Goal: Task Accomplishment & Management: Use online tool/utility

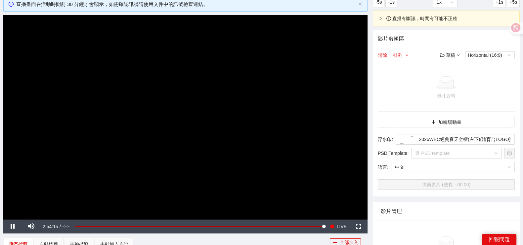
scroll to position [248, 0]
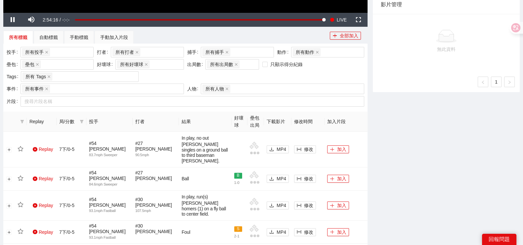
click at [83, 121] on icon "filter" at bounding box center [82, 122] width 4 height 4
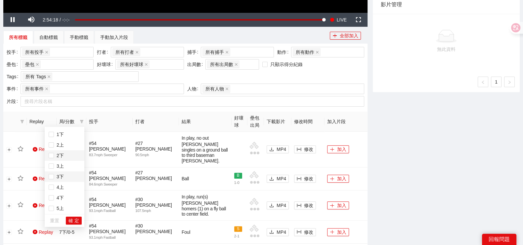
scroll to position [0, 0]
click at [64, 144] on span "1下" at bounding box center [65, 144] width 32 height 7
click at [0, 135] on div "**********" at bounding box center [261, 236] width 523 height 893
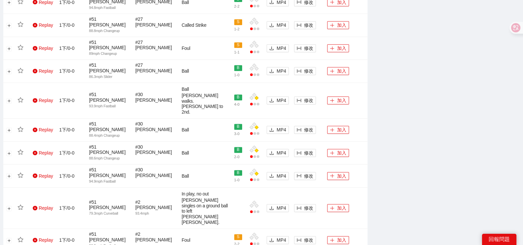
scroll to position [611, 0]
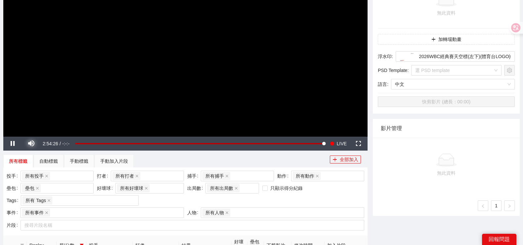
click at [32, 144] on span "Video Player" at bounding box center [31, 144] width 19 height 0
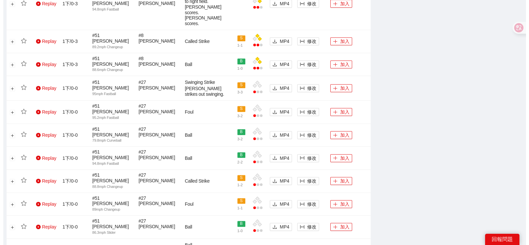
scroll to position [652, 0]
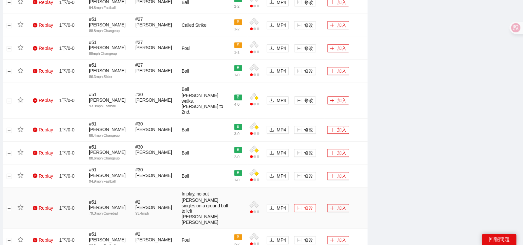
click at [303, 204] on button "修改" at bounding box center [305, 208] width 22 height 8
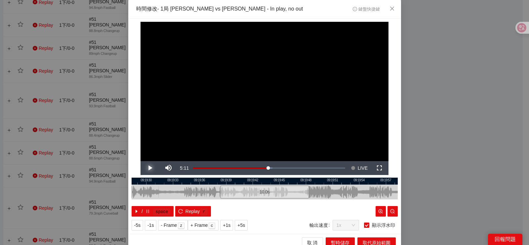
click at [152, 168] on span "Video Player" at bounding box center [150, 168] width 19 height 0
click at [146, 168] on span "Video Player" at bounding box center [150, 168] width 19 height 0
click at [283, 205] on span "IN" at bounding box center [285, 203] width 4 height 6
click at [146, 168] on span "Video Player" at bounding box center [150, 168] width 19 height 0
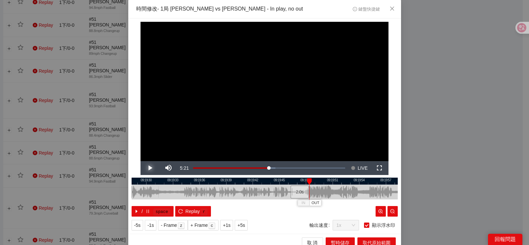
click at [146, 168] on span "Video Player" at bounding box center [150, 168] width 19 height 0
click at [147, 168] on span "Video Player" at bounding box center [150, 168] width 19 height 0
click at [363, 206] on div "/ space Replay r" at bounding box center [265, 211] width 266 height 11
click at [363, 203] on span "OUT" at bounding box center [367, 203] width 8 height 6
click at [294, 217] on div "**********" at bounding box center [264, 127] width 273 height 216
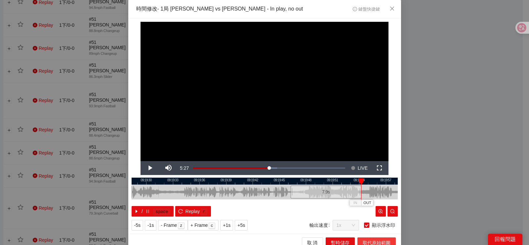
scroll to position [6, 0]
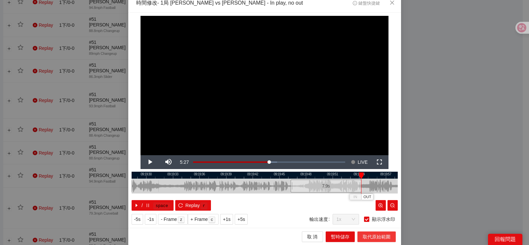
click at [363, 239] on span "取代原始範圍" at bounding box center [377, 237] width 28 height 7
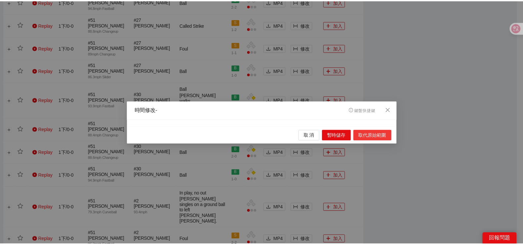
scroll to position [0, 0]
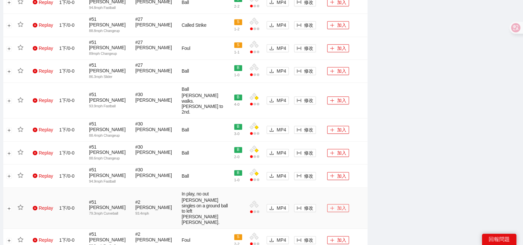
click at [340, 204] on button "加入" at bounding box center [338, 208] width 22 height 8
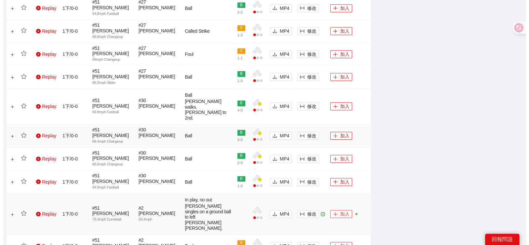
scroll to position [611, 0]
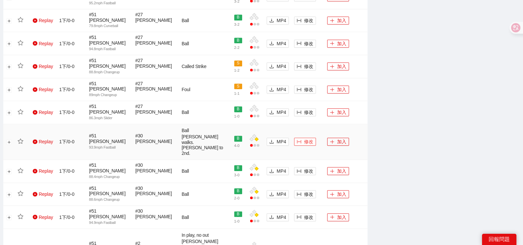
click at [299, 140] on icon "column-width" at bounding box center [299, 142] width 5 height 5
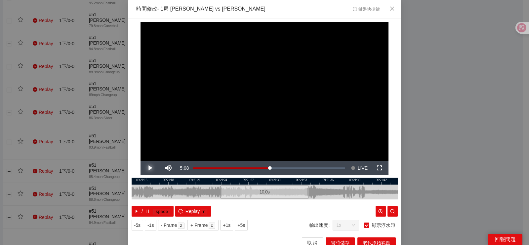
click at [144, 168] on span "Video Player" at bounding box center [150, 168] width 19 height 0
click at [151, 168] on span "Video Player" at bounding box center [150, 168] width 19 height 0
click at [277, 203] on span "IN" at bounding box center [279, 203] width 4 height 6
click at [147, 168] on span "Video Player" at bounding box center [150, 168] width 19 height 0
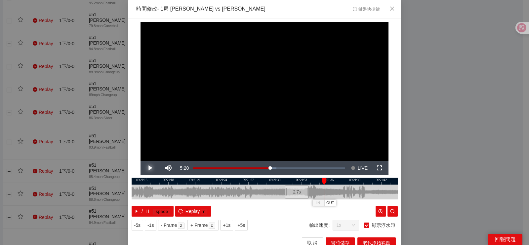
click at [147, 168] on span "Video Player" at bounding box center [150, 168] width 19 height 0
click at [333, 205] on span "OUT" at bounding box center [337, 203] width 8 height 6
click at [372, 242] on span "取代原始範圍" at bounding box center [377, 242] width 28 height 7
click at [377, 242] on span "取代原始範圍" at bounding box center [377, 242] width 28 height 7
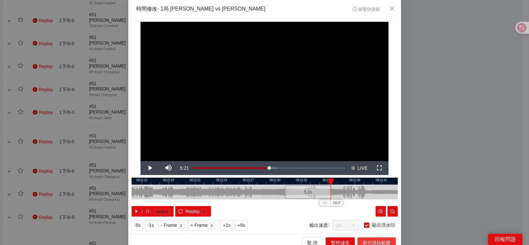
scroll to position [6, 0]
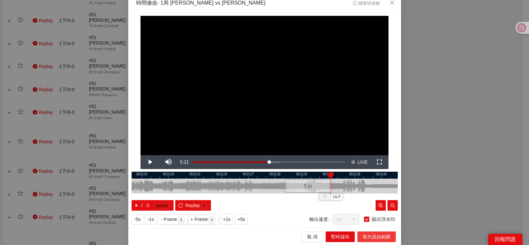
click at [380, 237] on span "取代原始範圍" at bounding box center [377, 237] width 28 height 7
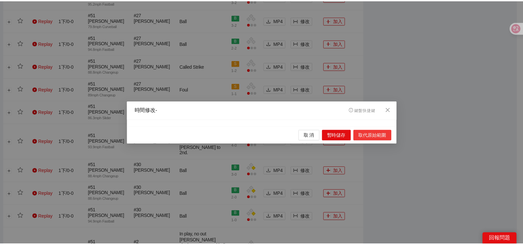
scroll to position [0, 0]
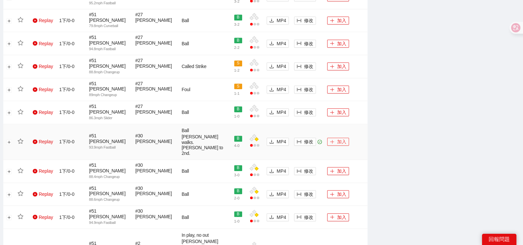
click at [335, 138] on button "加入" at bounding box center [338, 142] width 22 height 8
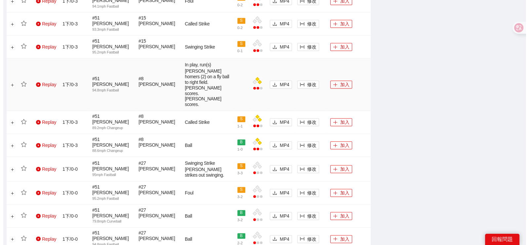
scroll to position [363, 0]
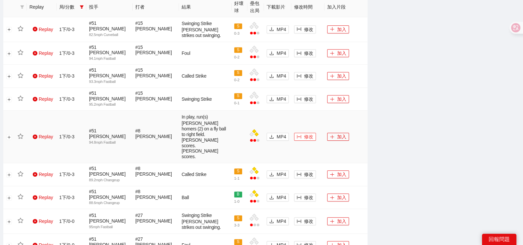
click at [313, 133] on button "修改" at bounding box center [305, 137] width 22 height 8
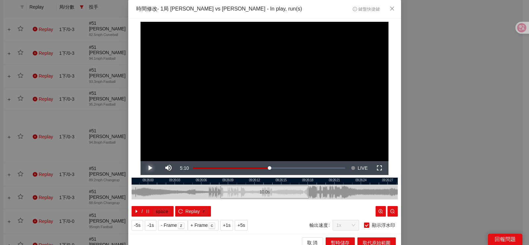
click at [146, 168] on span "Video Player" at bounding box center [150, 168] width 19 height 0
click at [145, 168] on span "Video Player" at bounding box center [150, 168] width 19 height 0
click at [272, 205] on span "IN" at bounding box center [274, 203] width 4 height 6
click at [283, 184] on div at bounding box center [265, 181] width 266 height 7
click at [146, 168] on span "Video Player" at bounding box center [150, 168] width 19 height 0
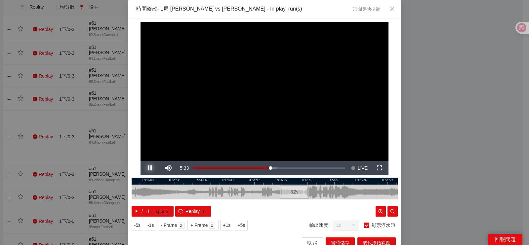
click at [147, 168] on span "Video Player" at bounding box center [150, 168] width 19 height 0
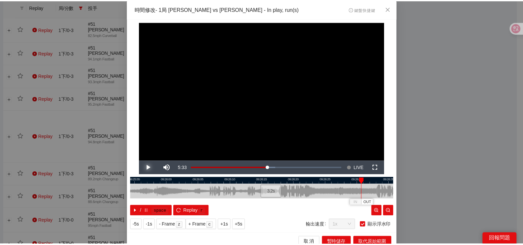
scroll to position [6, 0]
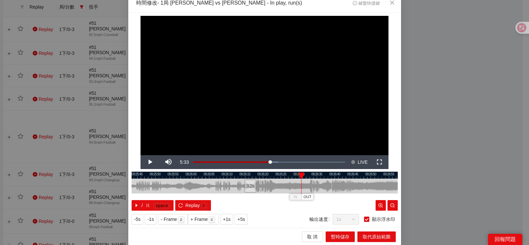
click at [276, 178] on div at bounding box center [265, 175] width 266 height 7
click at [141, 162] on span "Video Player" at bounding box center [150, 162] width 19 height 0
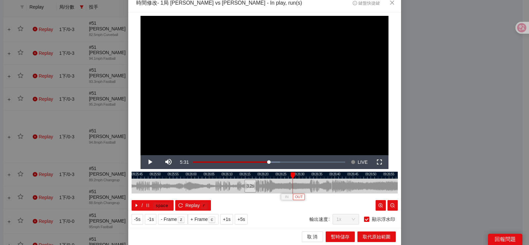
click at [296, 198] on span "OUT" at bounding box center [299, 197] width 8 height 6
click at [363, 237] on span "取代原始範圍" at bounding box center [377, 237] width 28 height 7
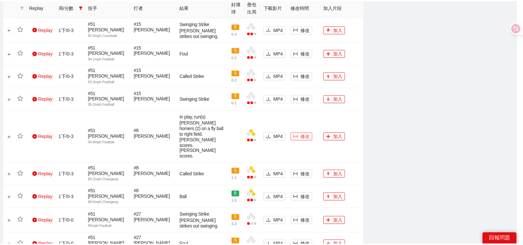
scroll to position [0, 0]
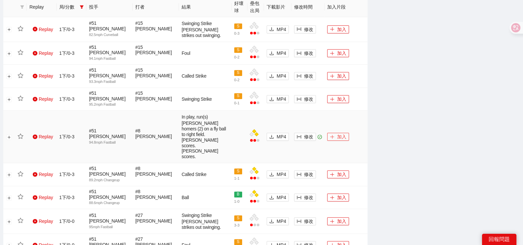
click at [332, 135] on icon "plus" at bounding box center [332, 137] width 5 height 5
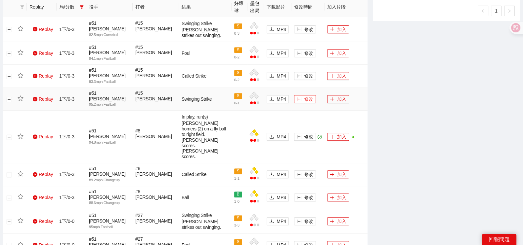
click at [304, 96] on span "修改" at bounding box center [308, 99] width 9 height 7
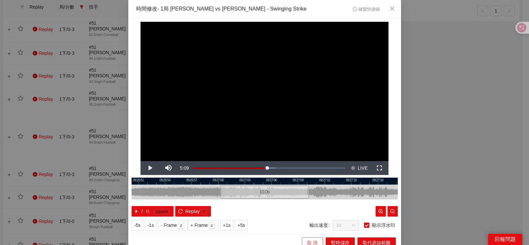
click at [312, 239] on span "取 消" at bounding box center [312, 242] width 11 height 7
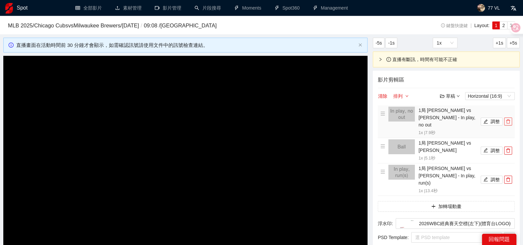
click at [508, 119] on icon "delete" at bounding box center [508, 121] width 5 height 5
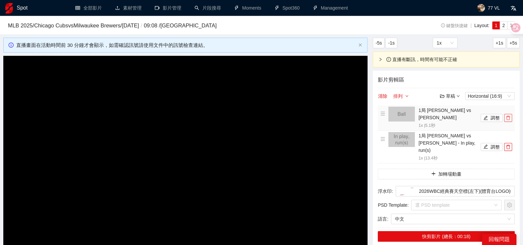
click at [508, 121] on button "button" at bounding box center [508, 118] width 8 height 8
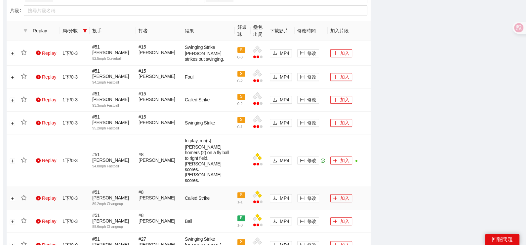
scroll to position [372, 0]
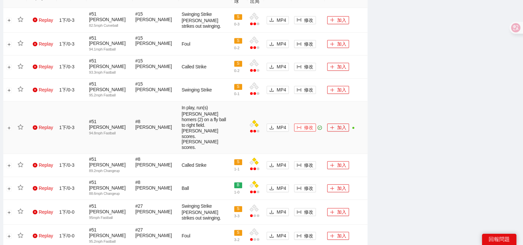
click at [308, 124] on span "修改" at bounding box center [308, 127] width 9 height 7
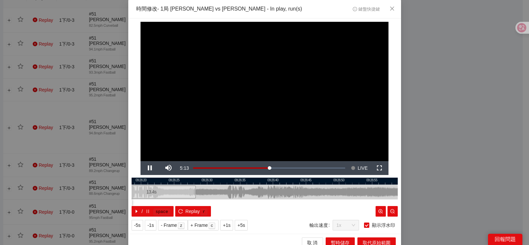
drag, startPoint x: 324, startPoint y: 193, endPoint x: 211, endPoint y: 196, distance: 113.1
click at [211, 196] on div at bounding box center [152, 192] width 266 height 15
click at [148, 168] on span "Video Player" at bounding box center [150, 168] width 19 height 0
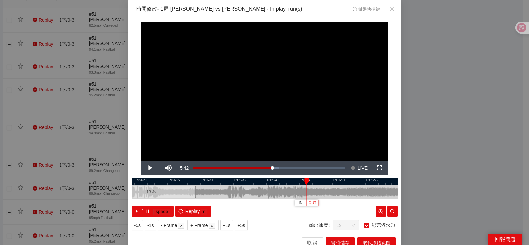
click at [309, 205] on span "OUT" at bounding box center [313, 203] width 8 height 6
click at [310, 203] on span "OUT" at bounding box center [313, 203] width 8 height 6
click at [310, 204] on span "OUT" at bounding box center [313, 203] width 8 height 6
click at [237, 194] on div at bounding box center [297, 192] width 266 height 15
click at [195, 186] on div "Invalid date" at bounding box center [183, 192] width 89 height 13
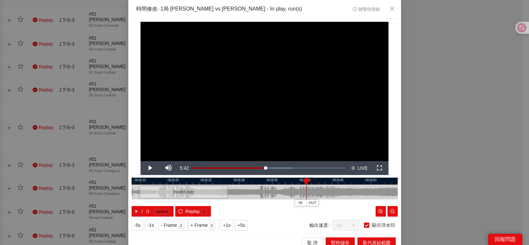
click at [157, 184] on div at bounding box center [265, 181] width 266 height 7
click at [182, 182] on div at bounding box center [265, 181] width 266 height 7
click at [226, 184] on div at bounding box center [265, 181] width 266 height 7
click at [260, 182] on div at bounding box center [265, 181] width 266 height 7
click at [267, 202] on span "OUT" at bounding box center [269, 203] width 8 height 6
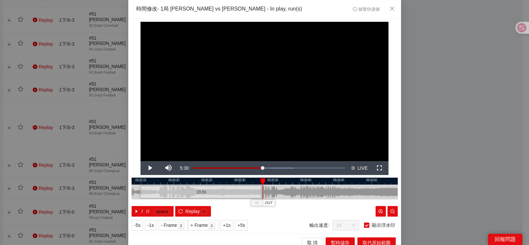
drag, startPoint x: 294, startPoint y: 185, endPoint x: 242, endPoint y: 185, distance: 52.3
click at [294, 185] on div at bounding box center [265, 192] width 266 height 15
click at [147, 168] on span "Video Player" at bounding box center [150, 168] width 19 height 0
click at [344, 206] on span "OUT" at bounding box center [347, 203] width 8 height 6
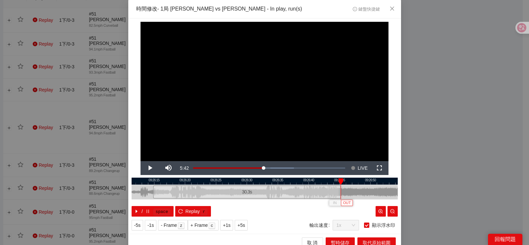
scroll to position [6, 0]
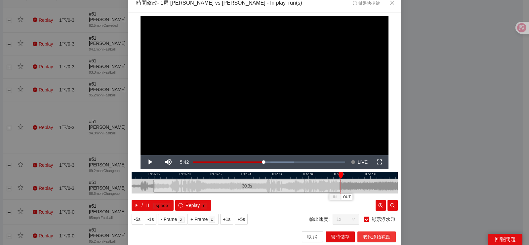
click at [378, 237] on span "取代原始範圍" at bounding box center [377, 237] width 28 height 7
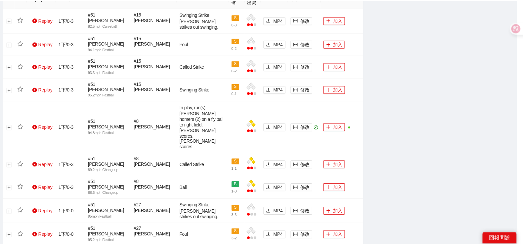
scroll to position [0, 0]
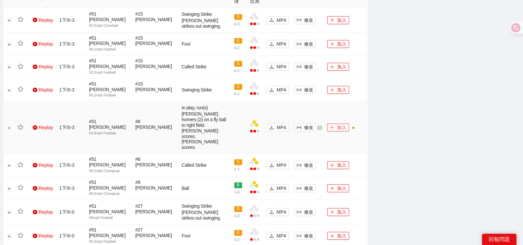
click at [339, 124] on button "加入" at bounding box center [338, 128] width 22 height 8
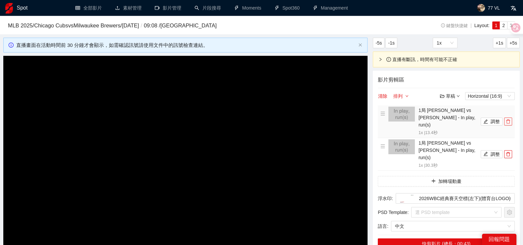
click at [508, 119] on icon "delete" at bounding box center [508, 121] width 5 height 5
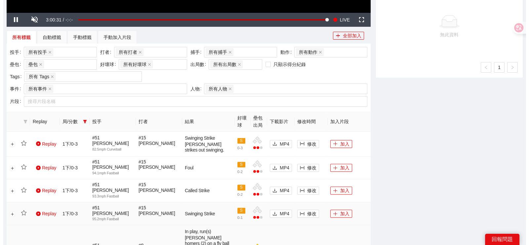
scroll to position [413, 0]
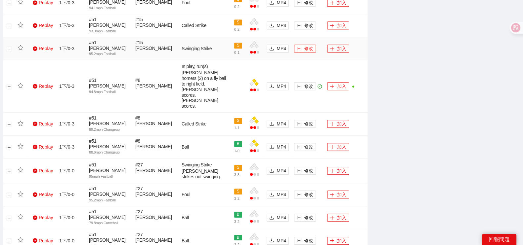
click at [303, 45] on button "修改" at bounding box center [305, 49] width 22 height 8
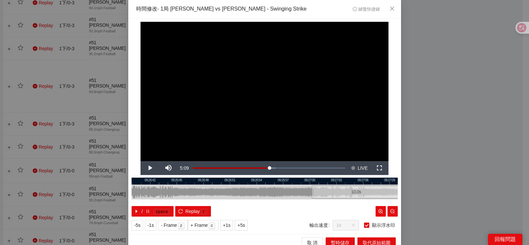
drag, startPoint x: 184, startPoint y: 192, endPoint x: 276, endPoint y: 193, distance: 92.0
click at [276, 193] on div at bounding box center [356, 192] width 266 height 15
click at [156, 183] on div at bounding box center [265, 181] width 266 height 7
click at [196, 179] on div at bounding box center [265, 181] width 266 height 7
click at [147, 168] on span "Video Player" at bounding box center [150, 168] width 19 height 0
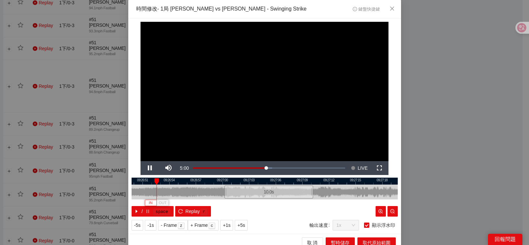
drag, startPoint x: 268, startPoint y: 189, endPoint x: 181, endPoint y: 202, distance: 88.3
click at [181, 202] on div "09:26:48 09:26:51 09:26:54 09:26:57 09:27:00 09:27:03 09:27:06 09:27:09 09:27:1…" at bounding box center [265, 197] width 266 height 39
click at [195, 183] on div at bounding box center [265, 181] width 266 height 7
click at [209, 181] on div at bounding box center [265, 181] width 266 height 7
click at [242, 180] on div at bounding box center [265, 181] width 266 height 7
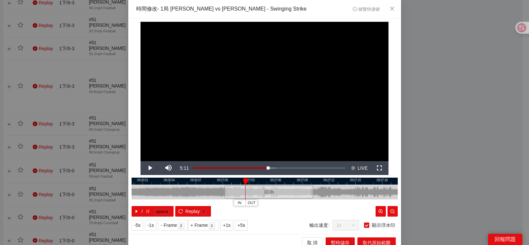
click at [268, 183] on div at bounding box center [265, 181] width 266 height 7
click at [281, 179] on div at bounding box center [265, 181] width 266 height 7
click at [310, 181] on div at bounding box center [265, 181] width 266 height 7
click at [324, 179] on div at bounding box center [265, 181] width 266 height 7
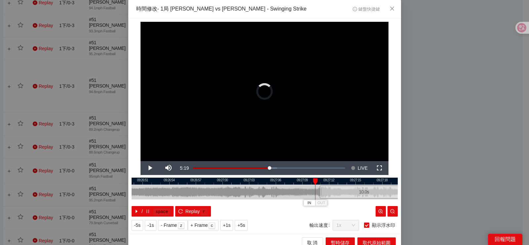
drag, startPoint x: 298, startPoint y: 194, endPoint x: 361, endPoint y: 186, distance: 63.4
click at [377, 194] on div "10.0 s" at bounding box center [364, 192] width 89 height 13
click at [142, 168] on span "Video Player" at bounding box center [150, 168] width 19 height 0
click at [328, 201] on span "IN" at bounding box center [330, 203] width 4 height 6
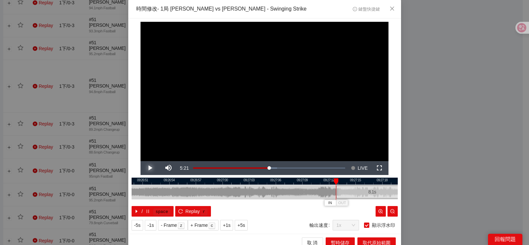
click at [142, 168] on span "Video Player" at bounding box center [150, 168] width 19 height 0
click at [337, 202] on span "IN" at bounding box center [339, 203] width 4 height 6
click at [145, 168] on span "Video Player" at bounding box center [150, 168] width 19 height 0
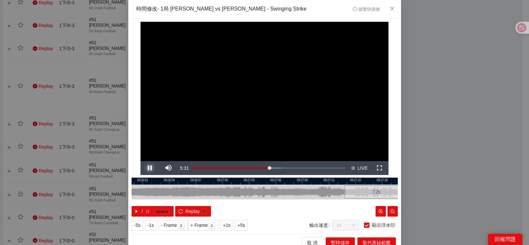
click at [148, 168] on span "Video Player" at bounding box center [150, 168] width 19 height 0
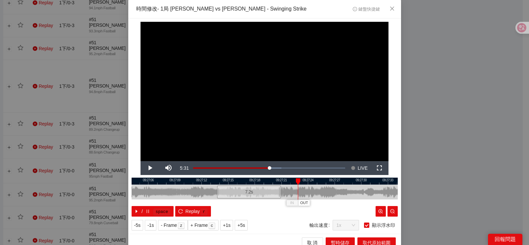
drag, startPoint x: 200, startPoint y: 197, endPoint x: 162, endPoint y: 198, distance: 37.7
click at [162, 198] on div at bounding box center [137, 192] width 266 height 15
click at [283, 183] on div at bounding box center [265, 181] width 266 height 7
click at [145, 168] on span "Video Player" at bounding box center [150, 168] width 19 height 0
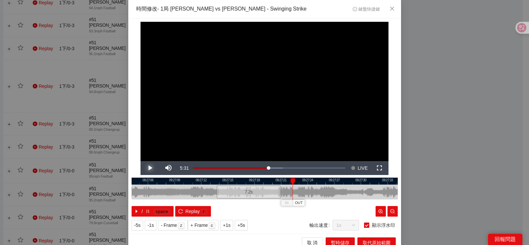
click at [147, 168] on span "Video Player" at bounding box center [150, 168] width 19 height 0
click at [141, 161] on button "Play" at bounding box center [150, 168] width 19 height 14
click at [141, 161] on button "Pause" at bounding box center [150, 168] width 19 height 14
click at [283, 182] on div at bounding box center [265, 181] width 266 height 7
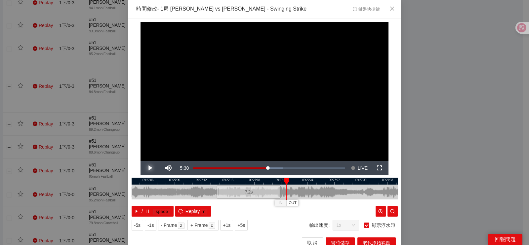
click at [145, 168] on span "Video Player" at bounding box center [150, 168] width 19 height 0
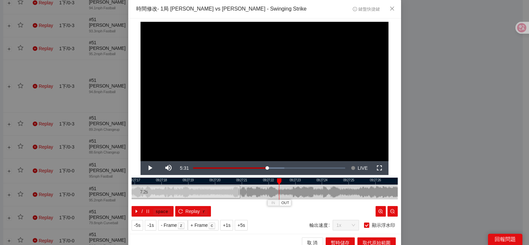
click at [277, 181] on div at bounding box center [279, 182] width 5 height 7
click at [281, 203] on span "OUT" at bounding box center [285, 203] width 8 height 6
click at [364, 239] on span "取代原始範圍" at bounding box center [377, 242] width 28 height 7
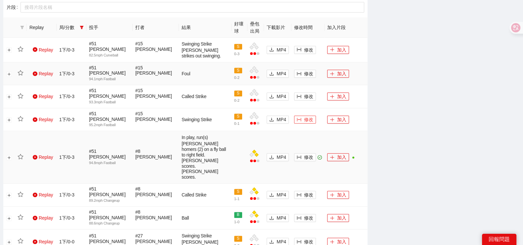
scroll to position [330, 0]
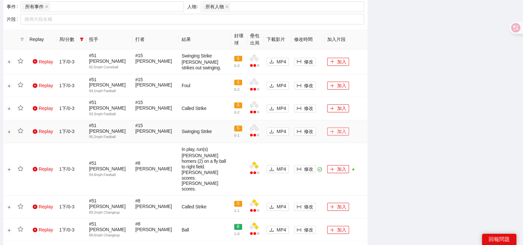
click at [339, 128] on button "加入" at bounding box center [338, 132] width 22 height 8
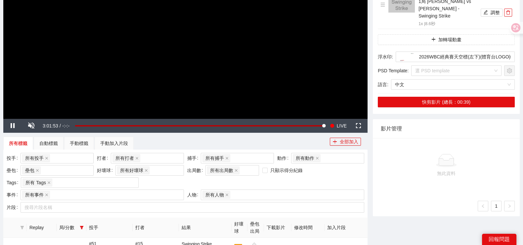
scroll to position [165, 0]
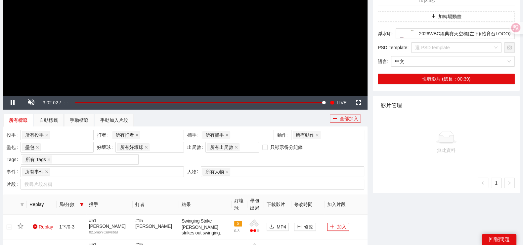
click at [73, 205] on span "局/分數" at bounding box center [68, 204] width 18 height 7
click at [82, 203] on icon "filter" at bounding box center [82, 205] width 4 height 4
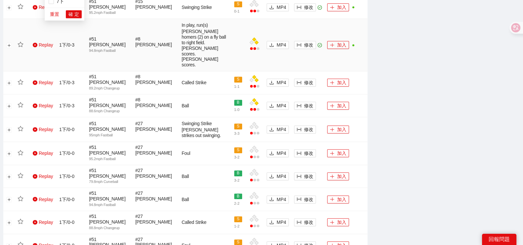
scroll to position [413, 0]
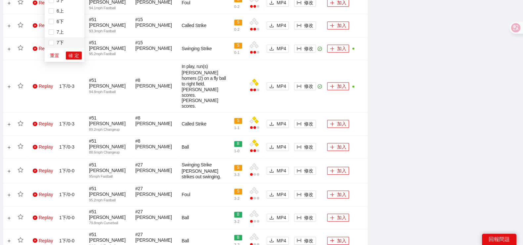
click at [56, 43] on span "7下" at bounding box center [59, 42] width 10 height 5
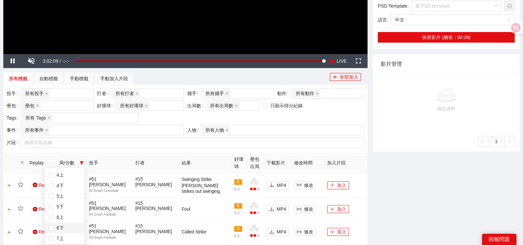
scroll to position [372, 0]
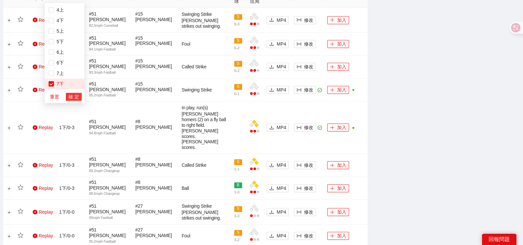
click at [77, 98] on span "確 定" at bounding box center [73, 96] width 11 height 7
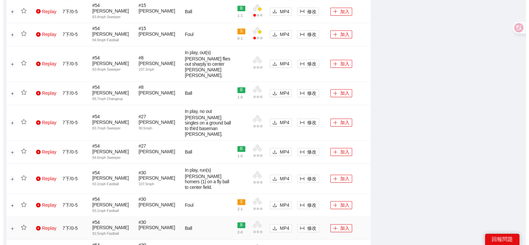
scroll to position [519, 0]
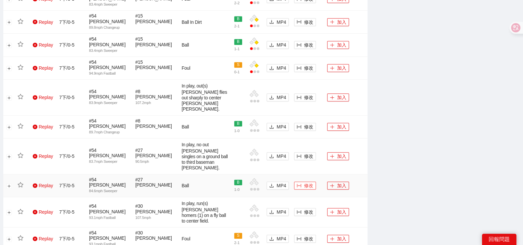
click at [309, 182] on span "修改" at bounding box center [308, 185] width 9 height 7
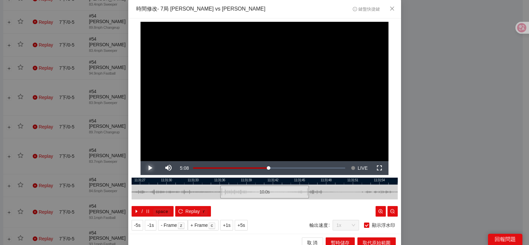
click at [146, 168] on span "Video Player" at bounding box center [150, 168] width 19 height 0
click at [152, 168] on span "Video Player" at bounding box center [150, 168] width 19 height 0
click at [250, 203] on button "IN" at bounding box center [256, 203] width 12 height 6
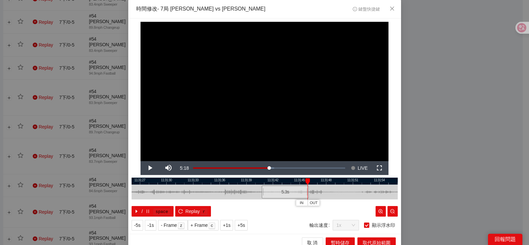
click at [470, 151] on div "**********" at bounding box center [264, 122] width 529 height 245
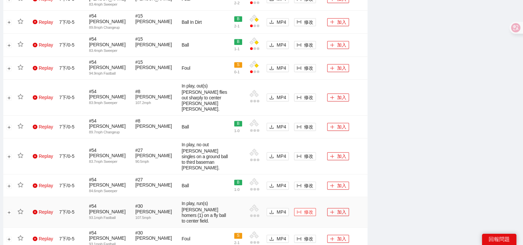
click at [298, 210] on icon "column-width" at bounding box center [299, 212] width 5 height 5
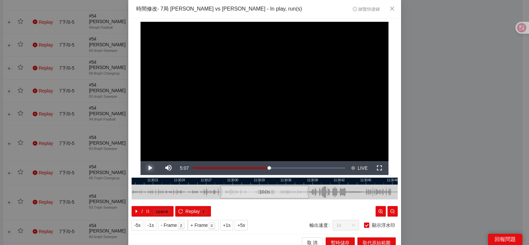
click at [150, 168] on span "Video Player" at bounding box center [150, 168] width 19 height 0
click at [287, 181] on div at bounding box center [265, 181] width 266 height 7
click at [278, 183] on div at bounding box center [265, 181] width 266 height 7
click at [272, 180] on div at bounding box center [265, 181] width 266 height 7
click at [268, 204] on span "IN" at bounding box center [270, 203] width 4 height 6
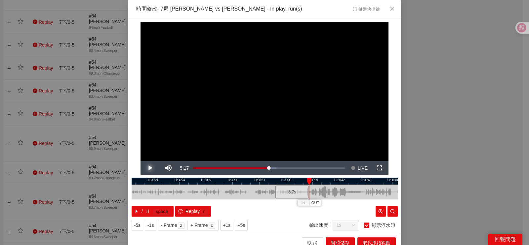
click at [145, 168] on span "Video Player" at bounding box center [150, 168] width 19 height 0
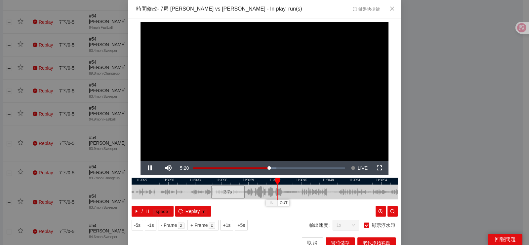
drag, startPoint x: 245, startPoint y: 191, endPoint x: 181, endPoint y: 191, distance: 64.2
click at [181, 191] on div at bounding box center [200, 192] width 266 height 15
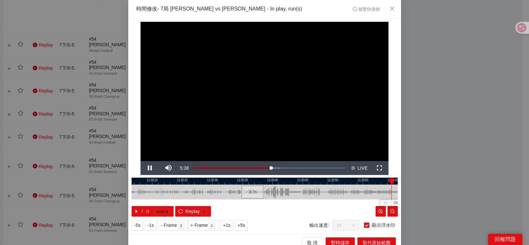
scroll to position [6, 0]
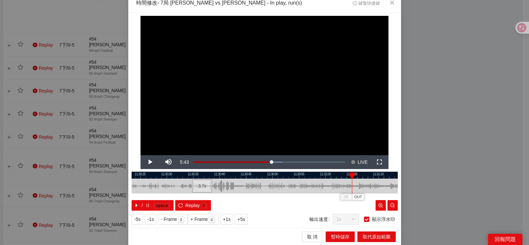
drag, startPoint x: 319, startPoint y: 186, endPoint x: 258, endPoint y: 185, distance: 61.2
click at [258, 185] on div at bounding box center [208, 186] width 266 height 15
click at [350, 195] on span "OUT" at bounding box center [354, 197] width 8 height 6
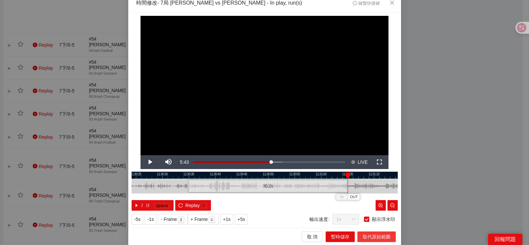
click at [377, 238] on span "取代原始範圍" at bounding box center [377, 237] width 28 height 7
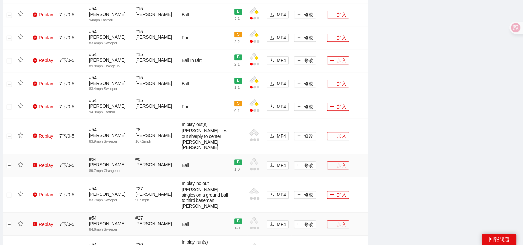
scroll to position [560, 0]
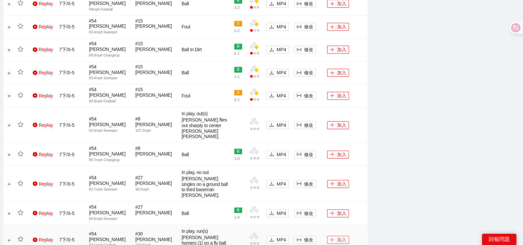
click at [334, 238] on icon "plus" at bounding box center [332, 240] width 5 height 5
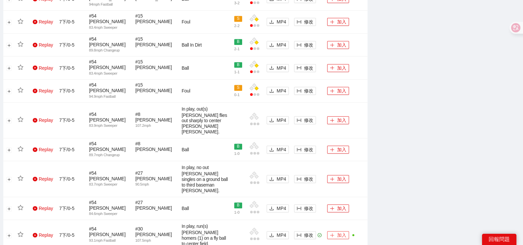
scroll to position [601, 0]
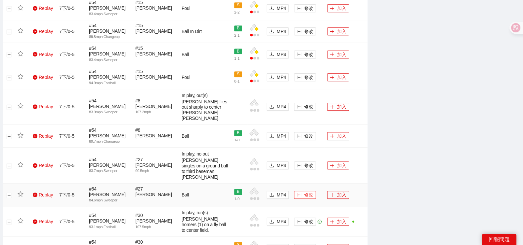
click at [307, 192] on span "修改" at bounding box center [308, 195] width 9 height 7
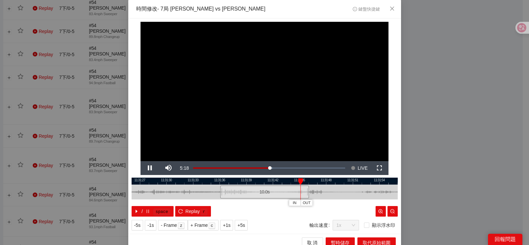
click at [275, 213] on div "/ space Replay r" at bounding box center [265, 211] width 266 height 11
click at [288, 185] on div at bounding box center [265, 192] width 266 height 15
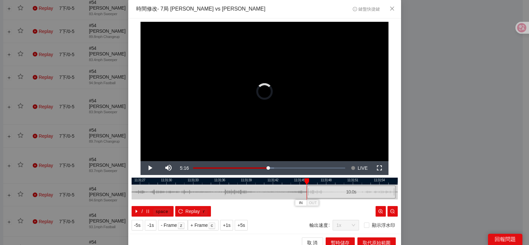
drag, startPoint x: 332, startPoint y: 195, endPoint x: 380, endPoint y: 195, distance: 48.0
click at [380, 195] on div "10.0 s" at bounding box center [351, 192] width 89 height 13
click at [315, 204] on span "IN" at bounding box center [317, 203] width 4 height 6
click at [318, 203] on button "IN" at bounding box center [322, 203] width 12 height 6
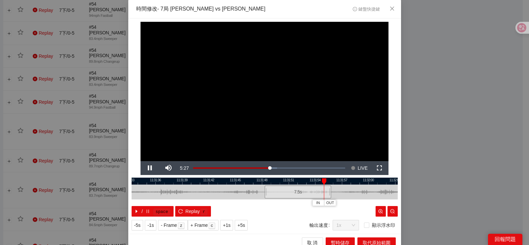
drag, startPoint x: 301, startPoint y: 189, endPoint x: 234, endPoint y: 197, distance: 67.6
click at [234, 197] on div at bounding box center [200, 192] width 266 height 15
click at [291, 184] on div at bounding box center [265, 181] width 266 height 7
click at [311, 205] on span "OUT" at bounding box center [313, 203] width 8 height 6
click at [363, 239] on span "取代原始範圍" at bounding box center [377, 242] width 28 height 7
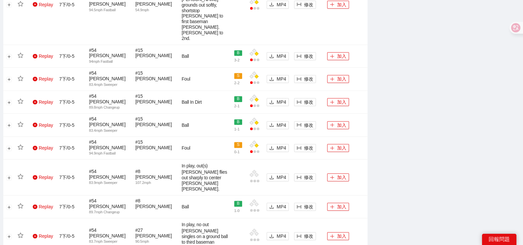
click at [37, 234] on icon "play-circle" at bounding box center [35, 236] width 5 height 5
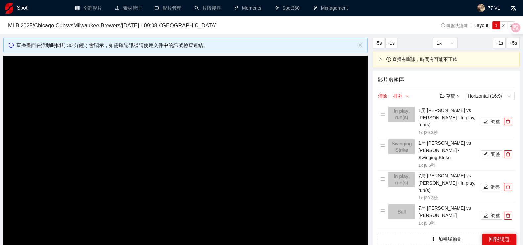
scroll to position [41, 0]
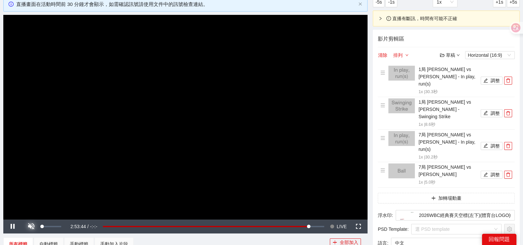
click at [31, 227] on span "Video Player" at bounding box center [31, 227] width 19 height 0
click at [72, 226] on div "Duration -:-:-" at bounding box center [67, 227] width 11 height 14
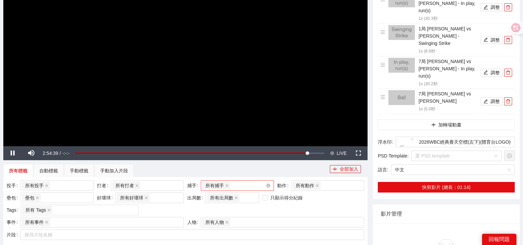
scroll to position [165, 0]
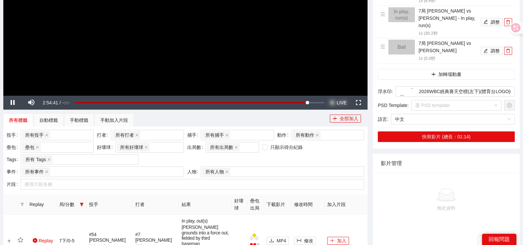
click at [332, 103] on span "Video Player" at bounding box center [332, 103] width 5 height 14
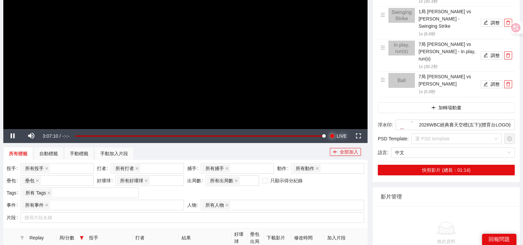
scroll to position [207, 0]
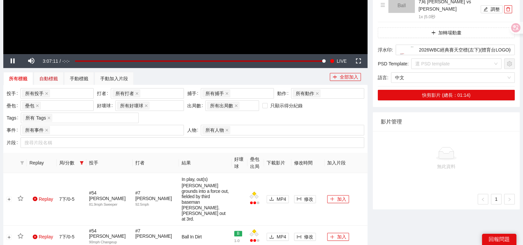
click at [52, 76] on div "自動標籤" at bounding box center [48, 78] width 19 height 7
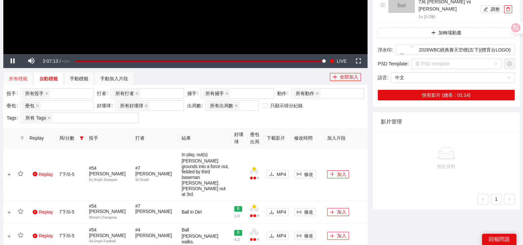
click at [20, 74] on div "所有標籤" at bounding box center [18, 78] width 30 height 13
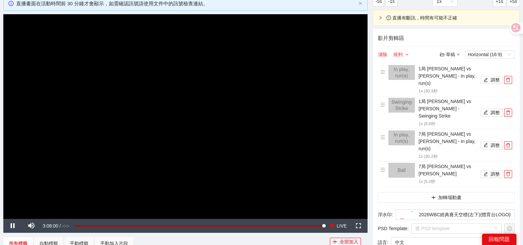
scroll to position [41, 0]
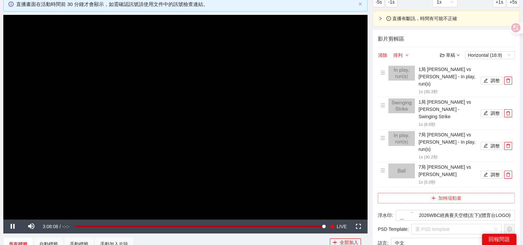
click at [430, 193] on button "加轉場動畫" at bounding box center [446, 198] width 137 height 11
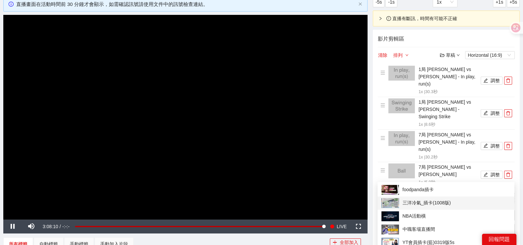
click at [423, 202] on span "三洋冷氣_插卡(1008版)" at bounding box center [445, 203] width 129 height 10
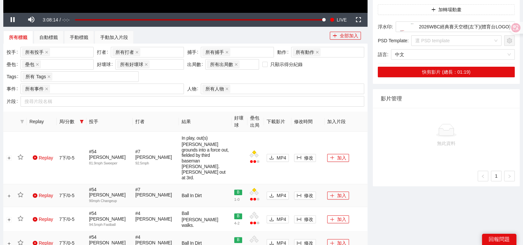
scroll to position [330, 0]
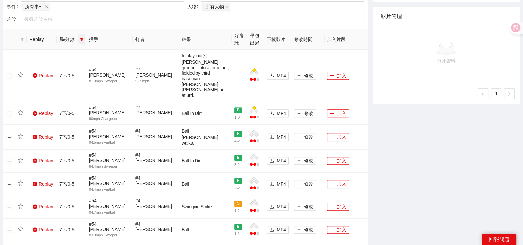
click at [80, 39] on icon "filter" at bounding box center [82, 39] width 4 height 4
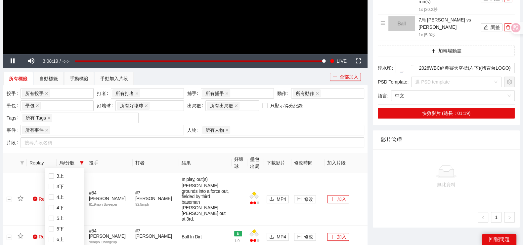
scroll to position [0, 0]
click at [58, 179] on li "1上" at bounding box center [65, 175] width 40 height 11
click at [60, 184] on span "1下" at bounding box center [59, 185] width 10 height 5
click at [61, 176] on span "1上" at bounding box center [59, 174] width 10 height 5
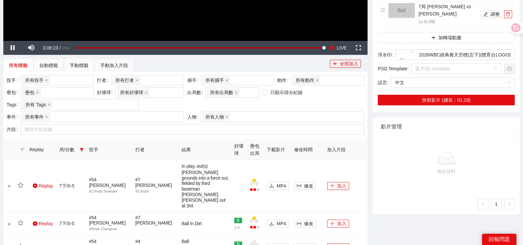
scroll to position [289, 0]
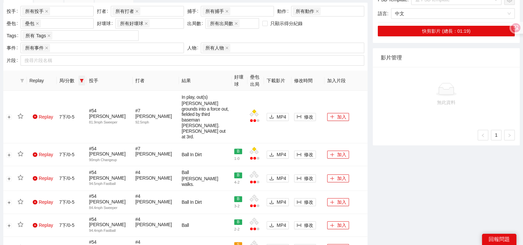
click at [81, 79] on icon "filter" at bounding box center [82, 80] width 4 height 3
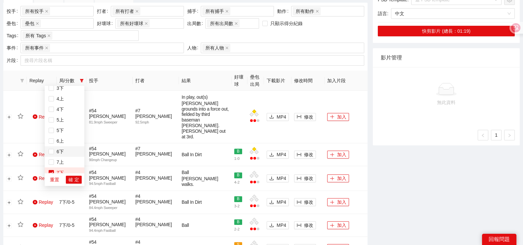
scroll to position [63, 0]
click at [74, 177] on span "確 定" at bounding box center [73, 179] width 11 height 7
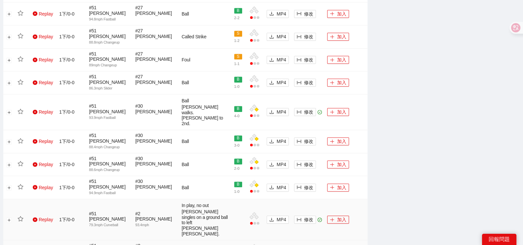
scroll to position [652, 0]
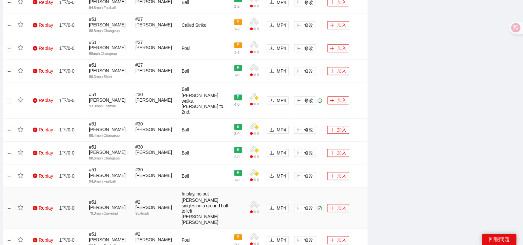
click at [333, 206] on icon "plus" at bounding box center [332, 208] width 5 height 5
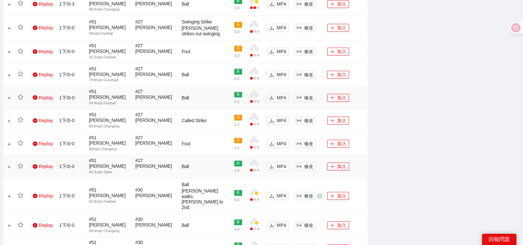
scroll to position [570, 0]
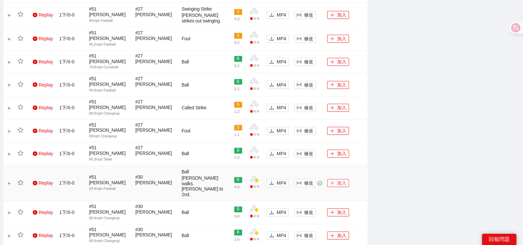
click at [337, 179] on button "加入" at bounding box center [338, 183] width 22 height 8
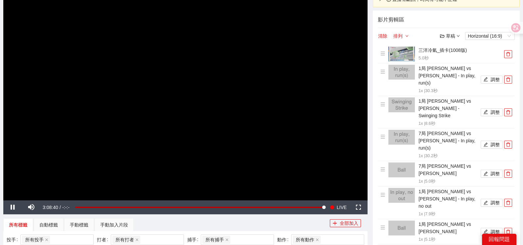
scroll to position [0, 0]
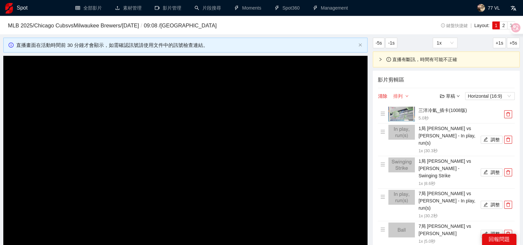
click at [399, 95] on button "排列" at bounding box center [401, 96] width 16 height 8
click at [401, 108] on link "由先到後" at bounding box center [406, 107] width 19 height 5
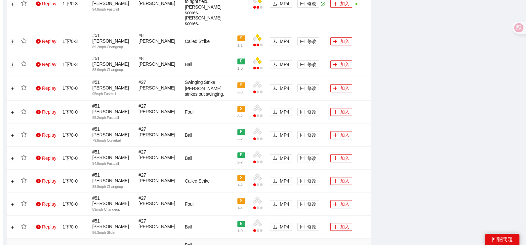
scroll to position [620, 0]
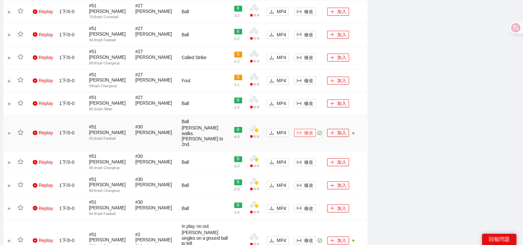
click at [312, 129] on span "修改" at bounding box center [308, 132] width 9 height 7
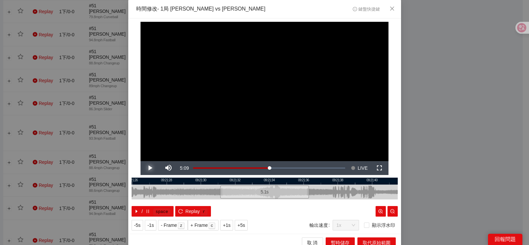
click at [146, 168] on span "Video Player" at bounding box center [150, 168] width 19 height 0
click at [470, 111] on div "**********" at bounding box center [264, 122] width 529 height 245
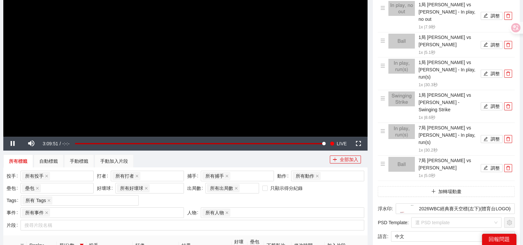
scroll to position [289, 0]
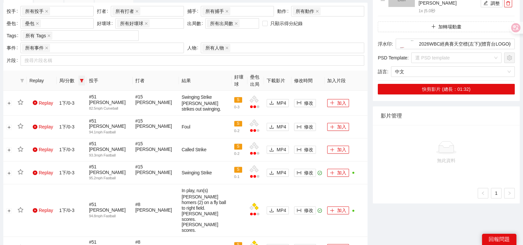
click at [84, 82] on span at bounding box center [81, 81] width 7 height 10
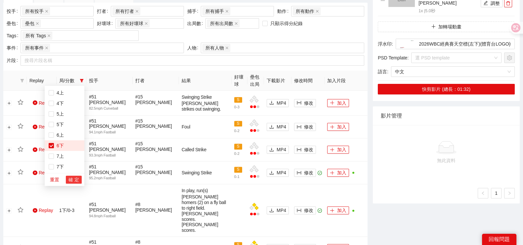
click at [73, 178] on span "確 定" at bounding box center [73, 179] width 11 height 7
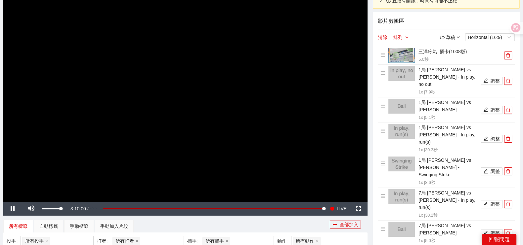
scroll to position [82, 0]
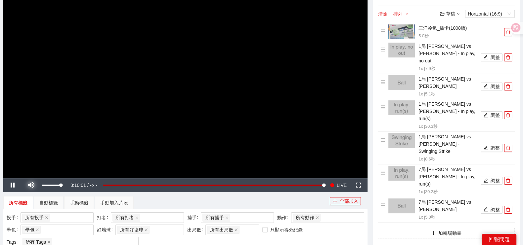
click at [29, 186] on span "Video Player" at bounding box center [31, 186] width 19 height 0
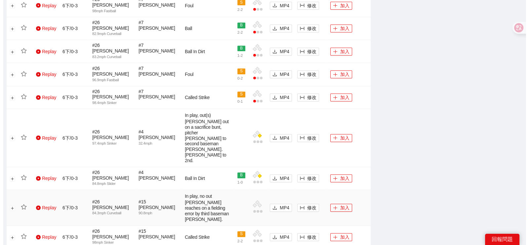
scroll to position [716, 0]
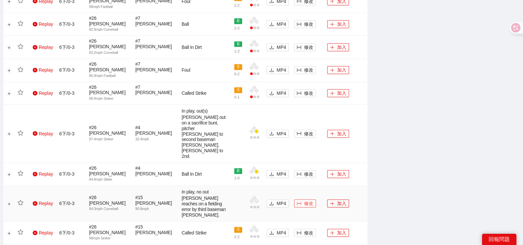
click at [309, 200] on span "修改" at bounding box center [308, 203] width 9 height 7
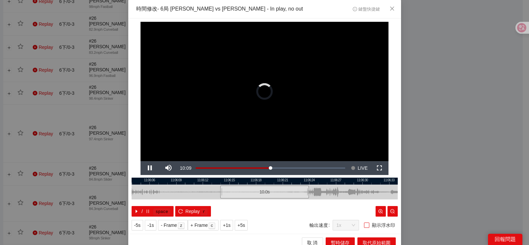
click at [369, 226] on span "顯示浮水印" at bounding box center [383, 225] width 28 height 7
click at [145, 168] on span "Video Player" at bounding box center [150, 168] width 19 height 0
click at [146, 168] on span "Video Player" at bounding box center [150, 168] width 19 height 0
click at [266, 203] on button "IN" at bounding box center [264, 203] width 12 height 6
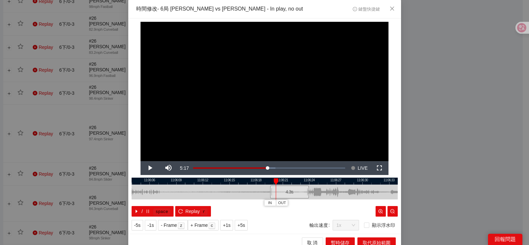
click at [267, 182] on div at bounding box center [265, 181] width 266 height 7
click at [387, 204] on span "OUT" at bounding box center [388, 203] width 8 height 6
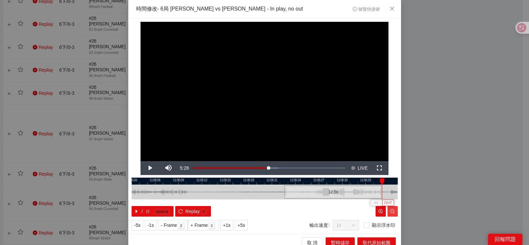
scroll to position [6, 0]
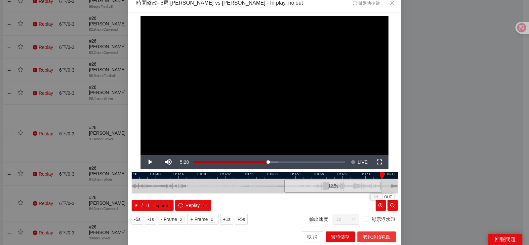
click at [368, 239] on span "取代原始範圍" at bounding box center [377, 237] width 28 height 7
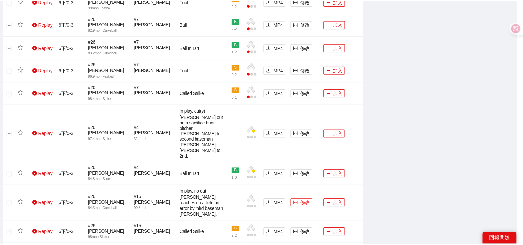
scroll to position [708, 0]
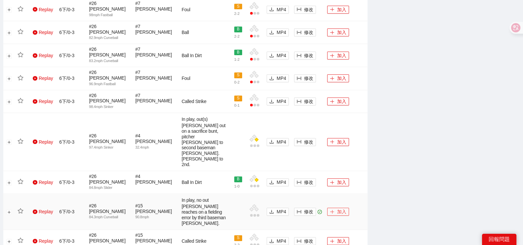
click at [329, 208] on button "加入" at bounding box center [338, 212] width 22 height 8
click at [301, 138] on button "修改" at bounding box center [305, 142] width 22 height 8
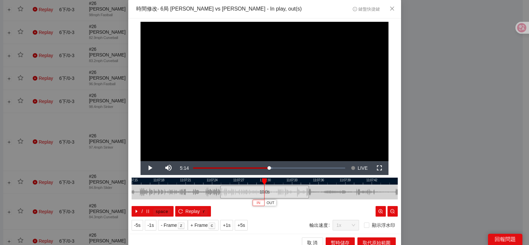
click at [253, 203] on button "IN" at bounding box center [259, 203] width 12 height 6
click at [264, 202] on button "IN" at bounding box center [269, 203] width 12 height 6
click at [152, 168] on span "Video Player" at bounding box center [150, 168] width 19 height 0
click at [144, 168] on span "Video Player" at bounding box center [150, 168] width 19 height 0
click at [353, 204] on span "OUT" at bounding box center [355, 203] width 8 height 6
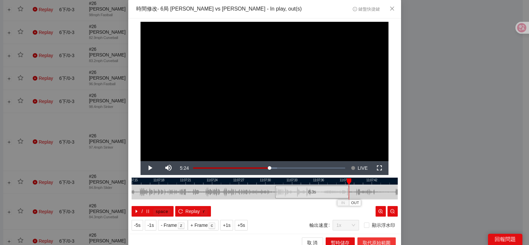
click at [375, 241] on span "取代原始範圍" at bounding box center [377, 242] width 28 height 7
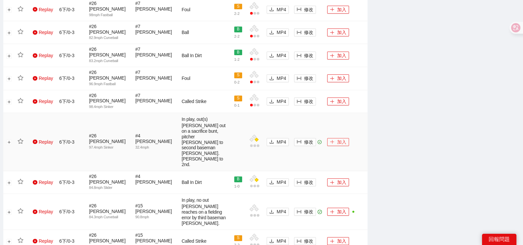
click at [334, 138] on button "加入" at bounding box center [338, 142] width 22 height 8
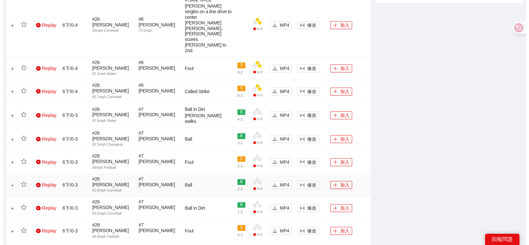
scroll to position [542, 0]
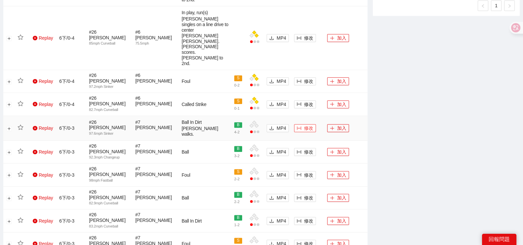
click at [301, 124] on button "修改" at bounding box center [305, 128] width 22 height 8
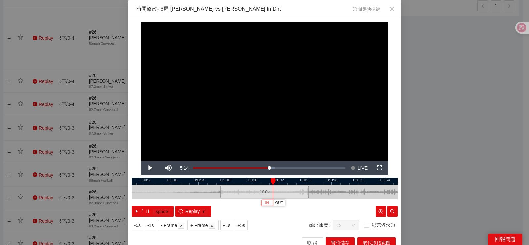
click at [265, 203] on span "IN" at bounding box center [267, 203] width 4 height 6
click at [141, 168] on span "Video Player" at bounding box center [150, 168] width 19 height 0
click at [141, 161] on button "Pause" at bounding box center [150, 168] width 19 height 14
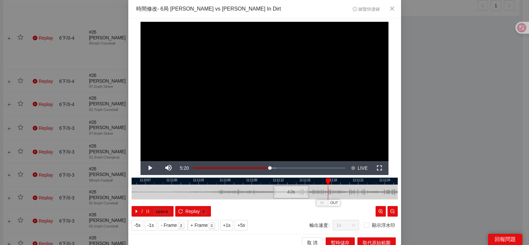
click at [300, 183] on div at bounding box center [265, 181] width 266 height 7
click at [312, 205] on span "OUT" at bounding box center [314, 203] width 8 height 6
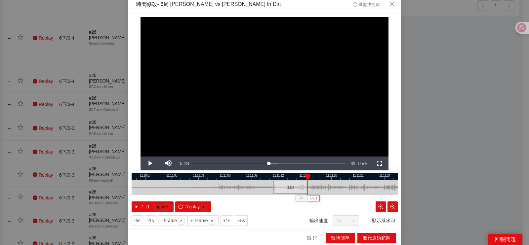
scroll to position [6, 0]
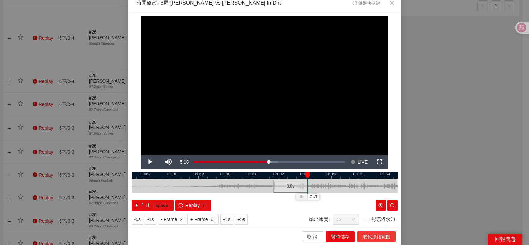
click at [364, 240] on span "取代原始範圍" at bounding box center [377, 237] width 28 height 7
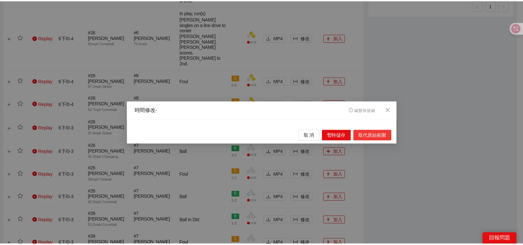
scroll to position [0, 0]
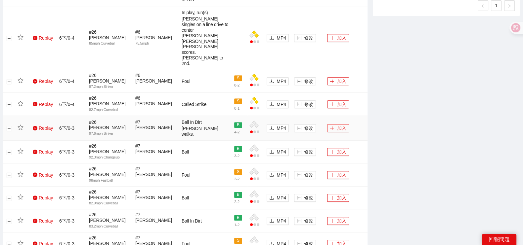
click at [341, 124] on button "加入" at bounding box center [338, 128] width 22 height 8
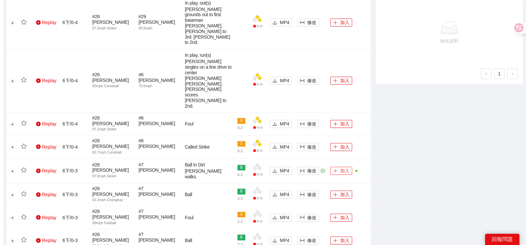
scroll to position [418, 0]
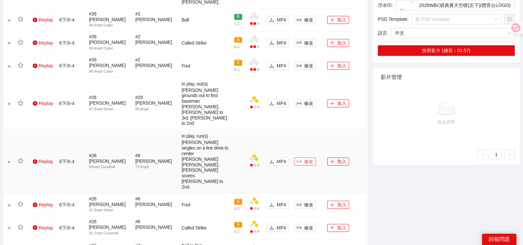
click at [299, 159] on icon "column-width" at bounding box center [299, 161] width 5 height 5
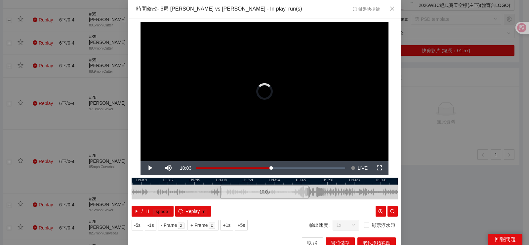
click at [277, 184] on div at bounding box center [265, 181] width 266 height 7
click at [269, 205] on button "IN" at bounding box center [275, 203] width 12 height 6
click at [278, 180] on div at bounding box center [265, 181] width 266 height 7
click at [273, 182] on div at bounding box center [265, 181] width 266 height 7
click at [264, 202] on button "IN" at bounding box center [270, 203] width 12 height 6
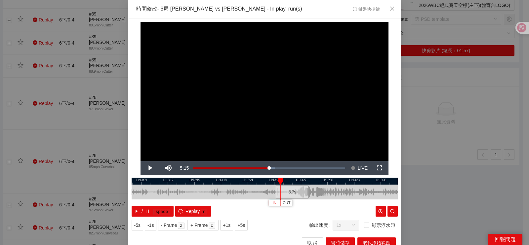
click at [269, 204] on button "IN" at bounding box center [275, 203] width 12 height 6
click at [149, 168] on span "Video Player" at bounding box center [150, 168] width 19 height 0
click at [141, 161] on button "Pause" at bounding box center [150, 168] width 19 height 14
click at [141, 161] on button "Play" at bounding box center [150, 168] width 19 height 14
click at [141, 161] on button "Pause" at bounding box center [150, 168] width 19 height 14
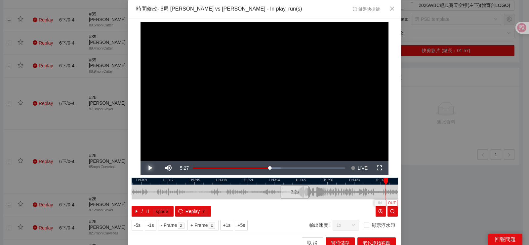
click at [141, 161] on button "Play" at bounding box center [150, 168] width 19 height 14
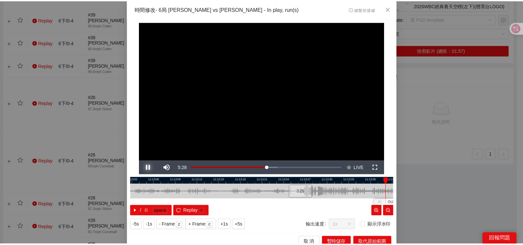
scroll to position [6, 0]
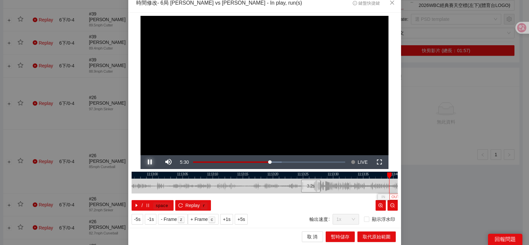
click at [141, 155] on button "Pause" at bounding box center [150, 162] width 19 height 14
click at [394, 198] on span "OUT" at bounding box center [396, 197] width 8 height 6
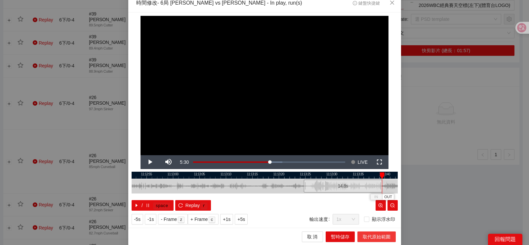
click at [368, 239] on span "取代原始範圍" at bounding box center [377, 237] width 28 height 7
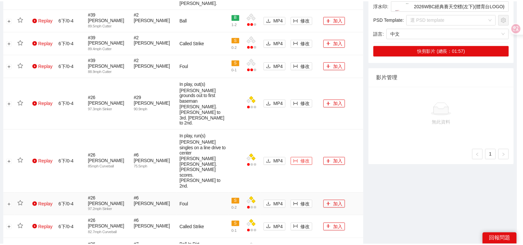
scroll to position [0, 0]
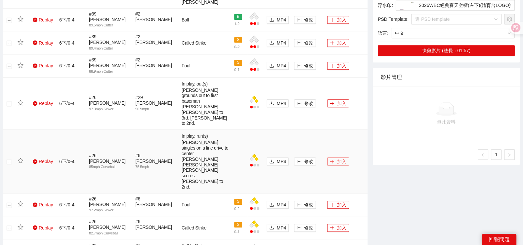
click at [331, 159] on icon "plus" at bounding box center [332, 161] width 5 height 5
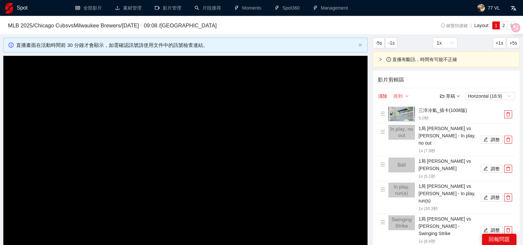
click at [403, 95] on button "排列" at bounding box center [401, 96] width 16 height 8
click at [407, 109] on link "由先到後" at bounding box center [406, 107] width 19 height 5
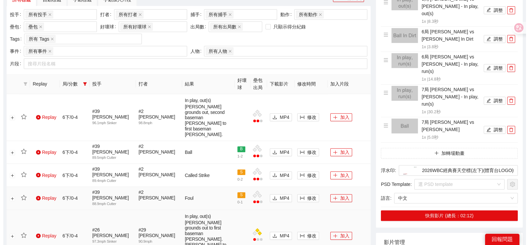
scroll to position [289, 0]
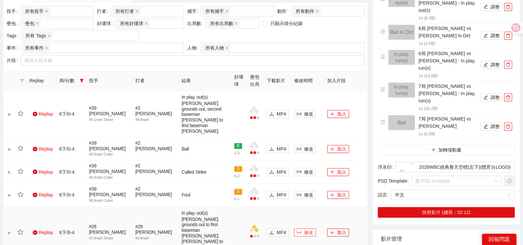
click at [304, 229] on span "修改" at bounding box center [308, 232] width 9 height 7
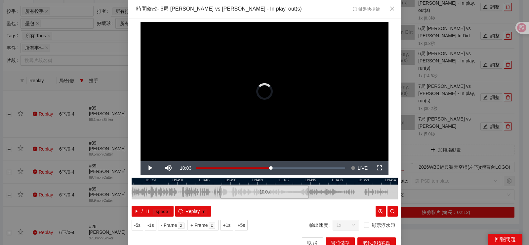
click at [94, 174] on div "**********" at bounding box center [264, 122] width 529 height 245
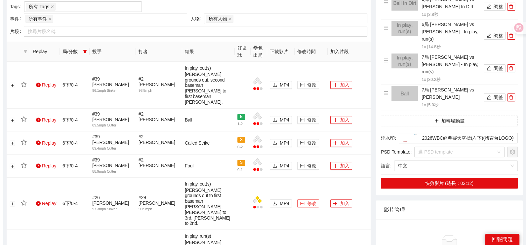
scroll to position [413, 0]
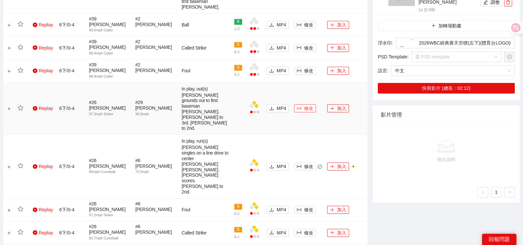
click at [306, 105] on span "修改" at bounding box center [308, 108] width 9 height 7
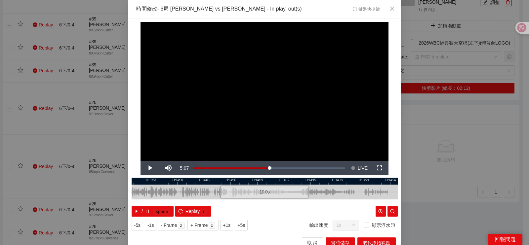
click at [193, 184] on div at bounding box center [265, 181] width 266 height 7
click at [189, 201] on span "IN" at bounding box center [191, 203] width 4 height 6
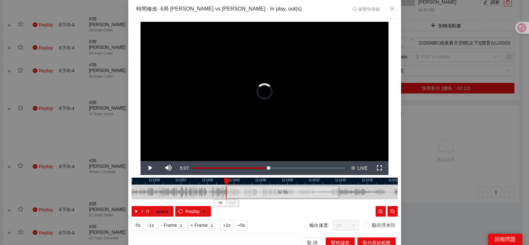
click at [201, 192] on div at bounding box center [295, 192] width 266 height 15
click at [209, 183] on div at bounding box center [265, 181] width 266 height 7
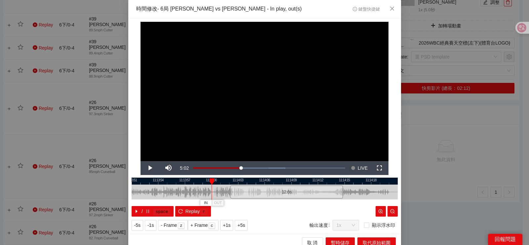
click at [191, 183] on div at bounding box center [265, 181] width 266 height 7
click at [165, 179] on div at bounding box center [265, 181] width 266 height 7
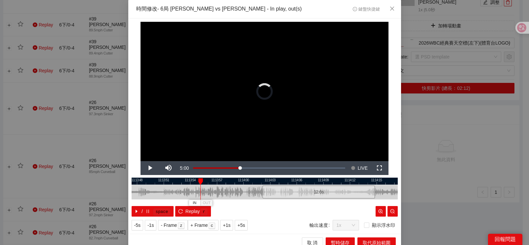
drag, startPoint x: 221, startPoint y: 195, endPoint x: 226, endPoint y: 195, distance: 5.0
click at [226, 195] on div at bounding box center [297, 192] width 266 height 15
click at [179, 181] on div at bounding box center [265, 181] width 266 height 7
click at [157, 179] on div at bounding box center [265, 181] width 266 height 7
click at [152, 203] on span "IN" at bounding box center [154, 203] width 4 height 6
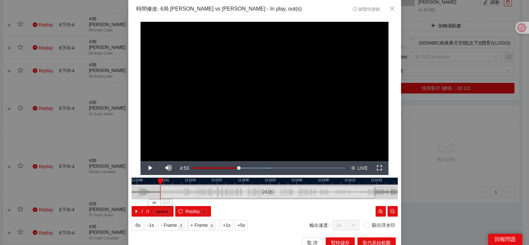
click at [149, 181] on div at bounding box center [265, 181] width 266 height 7
click at [138, 181] on div at bounding box center [265, 181] width 266 height 7
click at [148, 204] on span "IN" at bounding box center [150, 203] width 4 height 6
click at [288, 184] on div at bounding box center [265, 181] width 266 height 7
click at [304, 201] on span "OUT" at bounding box center [304, 203] width 8 height 6
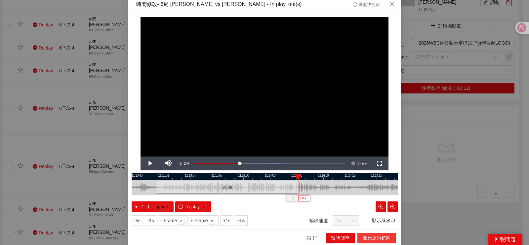
scroll to position [6, 0]
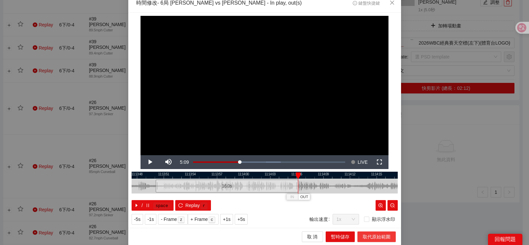
click at [363, 239] on span "取代原始範圍" at bounding box center [377, 237] width 28 height 7
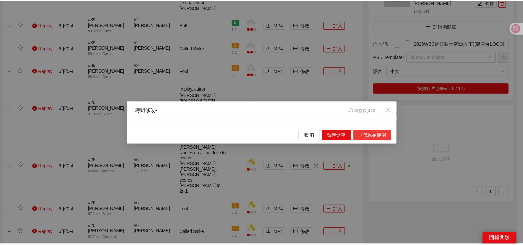
scroll to position [0, 0]
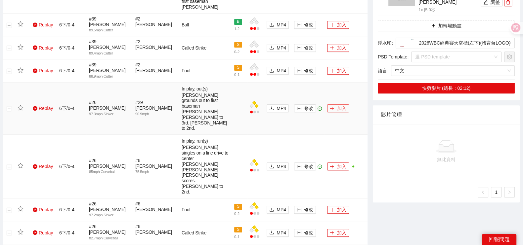
click at [336, 105] on button "加入" at bounding box center [338, 109] width 22 height 8
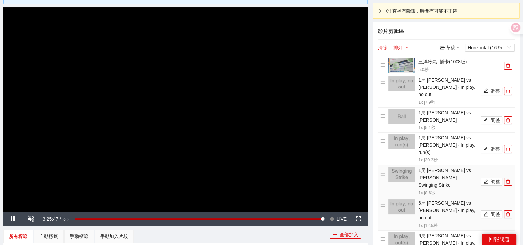
scroll to position [248, 0]
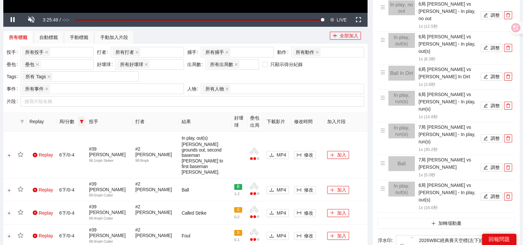
click at [83, 121] on icon "filter" at bounding box center [82, 122] width 4 height 4
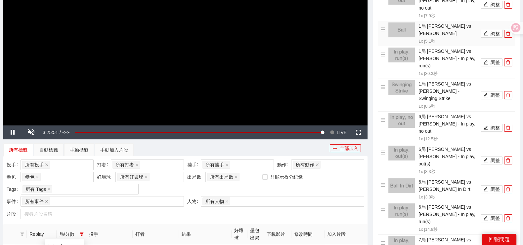
scroll to position [41, 0]
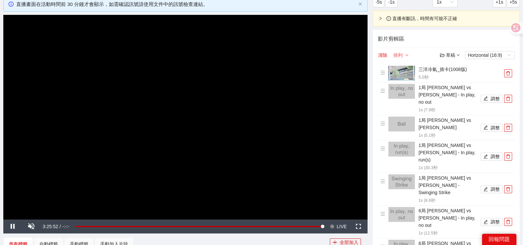
click at [398, 54] on button "排列" at bounding box center [401, 55] width 16 height 8
click at [402, 64] on link "由先到後" at bounding box center [406, 66] width 19 height 5
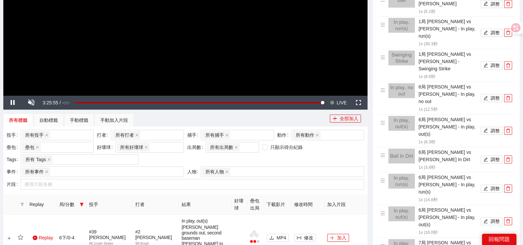
scroll to position [207, 0]
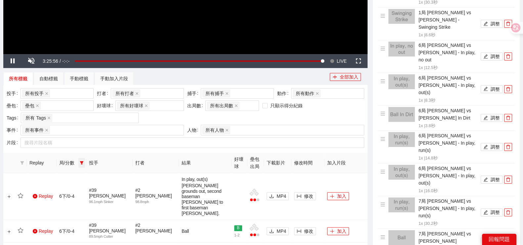
click at [82, 164] on icon "filter" at bounding box center [82, 162] width 4 height 3
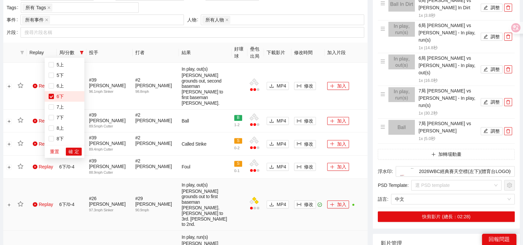
scroll to position [330, 0]
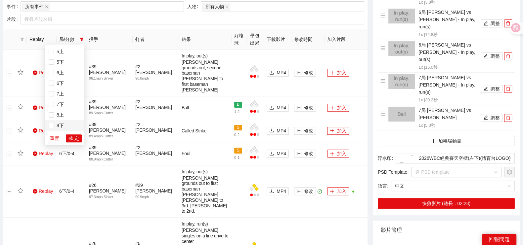
click at [56, 125] on span "8下" at bounding box center [59, 125] width 10 height 5
click at [74, 139] on span "確 定" at bounding box center [73, 138] width 11 height 7
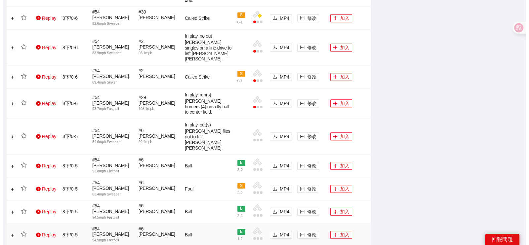
scroll to position [627, 0]
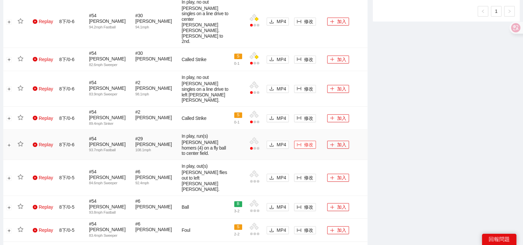
click at [305, 141] on span "修改" at bounding box center [308, 144] width 9 height 7
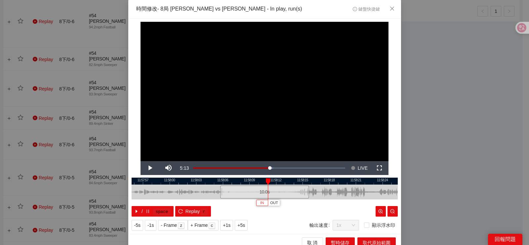
click at [260, 202] on span "IN" at bounding box center [262, 203] width 4 height 6
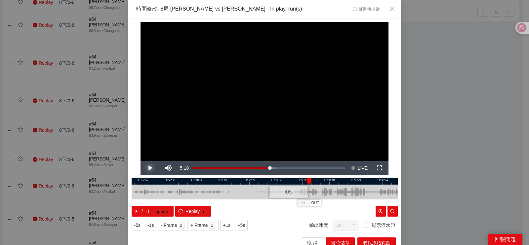
click at [142, 168] on span "Video Player" at bounding box center [150, 168] width 19 height 0
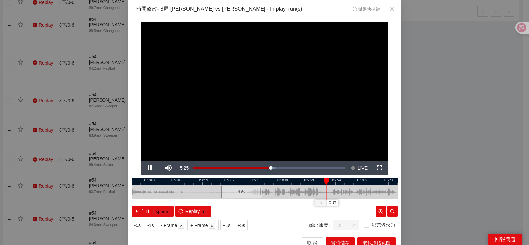
drag, startPoint x: 242, startPoint y: 191, endPoint x: 175, endPoint y: 199, distance: 67.0
click at [177, 199] on div at bounding box center [218, 192] width 266 height 15
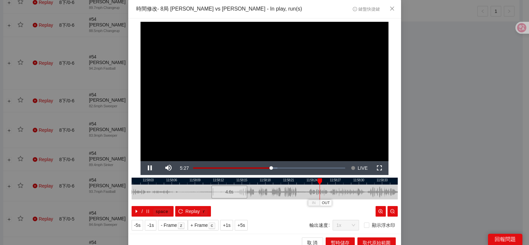
scroll to position [6, 0]
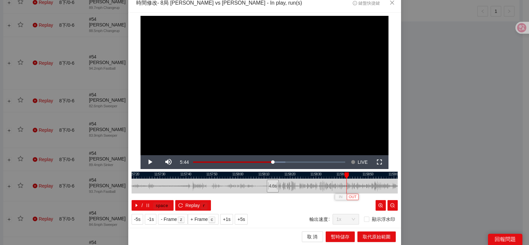
click at [350, 197] on span "OUT" at bounding box center [353, 197] width 8 height 6
click at [365, 237] on span "取代原始範圍" at bounding box center [377, 237] width 28 height 7
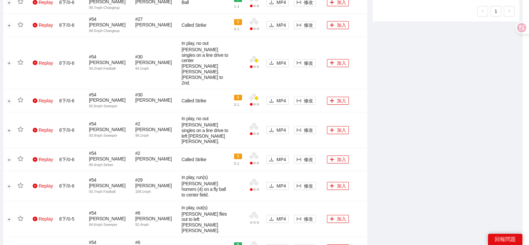
scroll to position [0, 0]
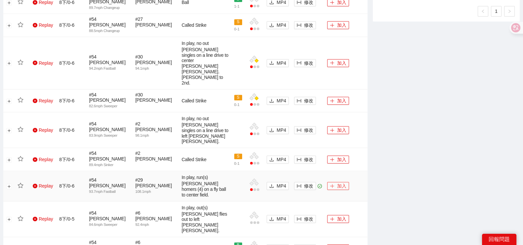
click at [339, 182] on button "加入" at bounding box center [338, 186] width 22 height 8
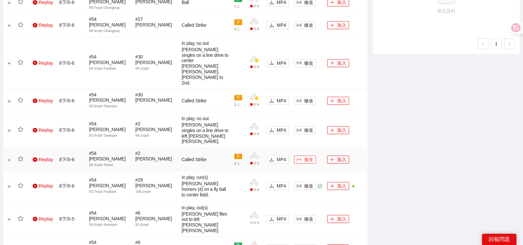
click at [303, 156] on button "修改" at bounding box center [305, 160] width 22 height 8
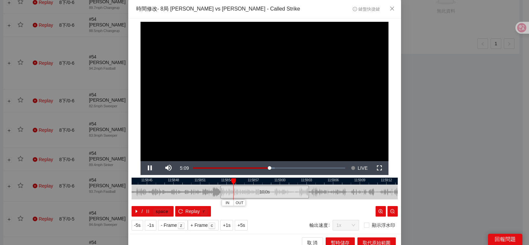
click at [243, 183] on div at bounding box center [265, 181] width 266 height 7
click at [262, 182] on div at bounding box center [265, 181] width 266 height 7
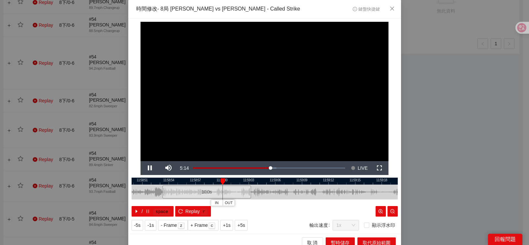
drag, startPoint x: 336, startPoint y: 192, endPoint x: 278, endPoint y: 190, distance: 58.0
click at [278, 190] on div at bounding box center [207, 192] width 266 height 15
click at [217, 202] on span "IN" at bounding box center [219, 203] width 4 height 6
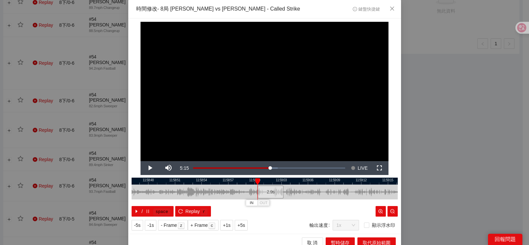
drag, startPoint x: 249, startPoint y: 191, endPoint x: 281, endPoint y: 191, distance: 32.4
click at [281, 191] on div at bounding box center [297, 192] width 266 height 15
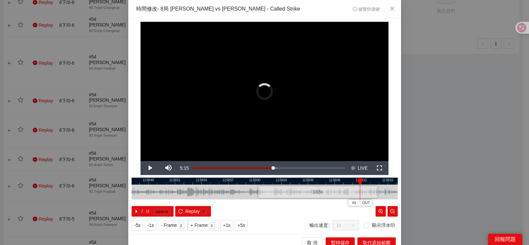
drag, startPoint x: 319, startPoint y: 192, endPoint x: 323, endPoint y: 186, distance: 8.1
click at [376, 189] on div at bounding box center [377, 192] width 4 height 15
click at [275, 181] on div at bounding box center [265, 181] width 266 height 7
click at [279, 204] on button "IN" at bounding box center [285, 203] width 12 height 6
click at [290, 202] on span "IN" at bounding box center [292, 203] width 4 height 6
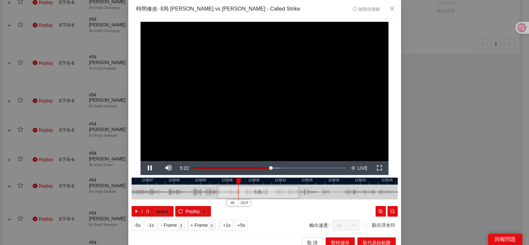
drag, startPoint x: 244, startPoint y: 189, endPoint x: 198, endPoint y: 185, distance: 45.9
click at [199, 185] on div at bounding box center [184, 192] width 266 height 15
click at [149, 168] on span "Video Player" at bounding box center [150, 168] width 19 height 0
click at [353, 184] on div at bounding box center [265, 181] width 266 height 7
click at [148, 168] on span "Video Player" at bounding box center [150, 168] width 19 height 0
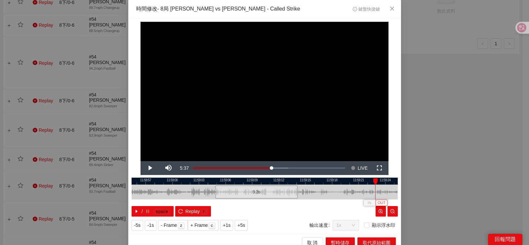
click at [379, 204] on span "OUT" at bounding box center [382, 203] width 8 height 6
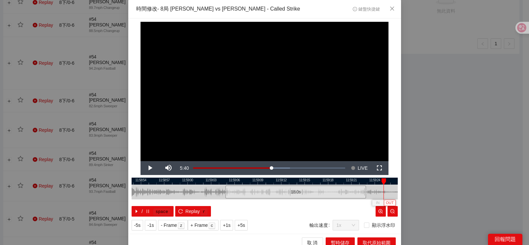
scroll to position [6, 0]
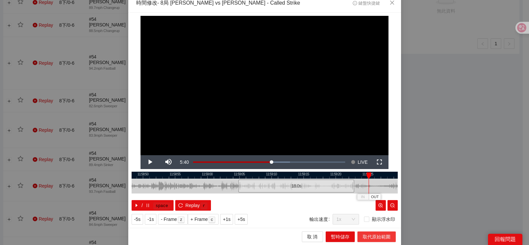
click at [363, 236] on span "取代原始範圍" at bounding box center [377, 237] width 28 height 7
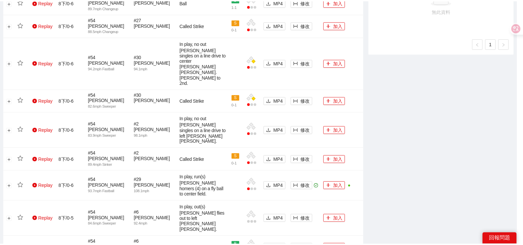
scroll to position [0, 0]
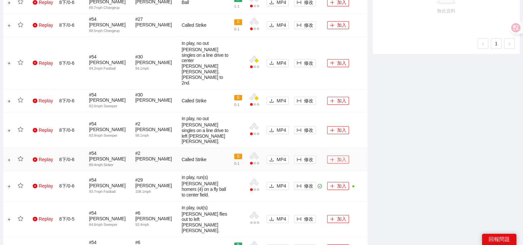
click at [335, 156] on button "加入" at bounding box center [338, 160] width 22 height 8
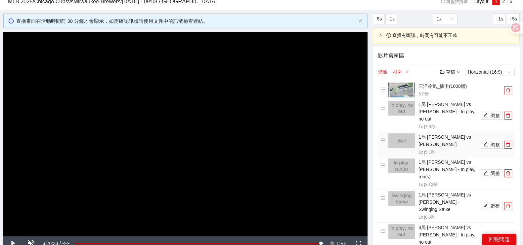
scroll to position [49, 0]
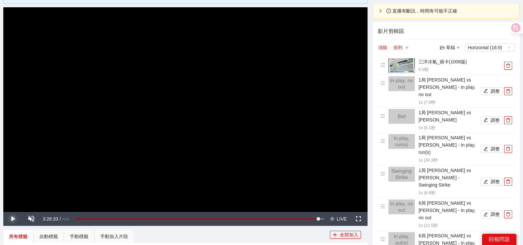
click at [13, 219] on span "Video Player" at bounding box center [12, 219] width 19 height 0
click at [30, 219] on span "Video Player" at bounding box center [31, 219] width 19 height 0
click at [343, 217] on span "LIVE" at bounding box center [342, 219] width 10 height 14
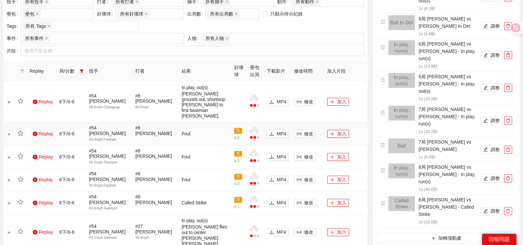
scroll to position [297, 0]
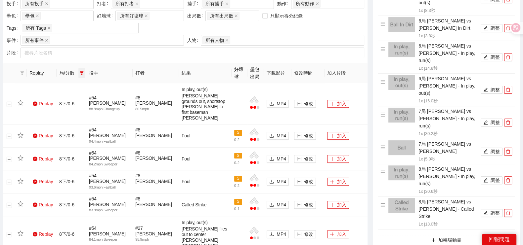
click at [80, 73] on icon "filter" at bounding box center [82, 73] width 4 height 4
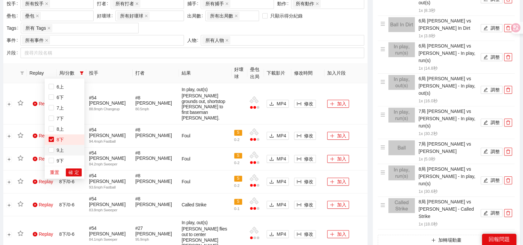
scroll to position [106, 0]
click at [57, 150] on span "9上" at bounding box center [59, 148] width 10 height 5
click at [73, 176] on div "重置 確 定" at bounding box center [65, 172] width 40 height 13
click at [73, 175] on span "確 定" at bounding box center [73, 172] width 11 height 7
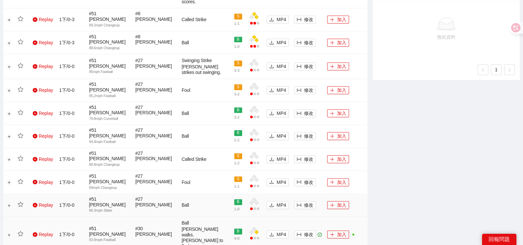
scroll to position [658, 0]
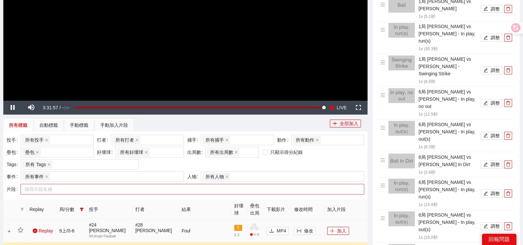
scroll to position [203, 0]
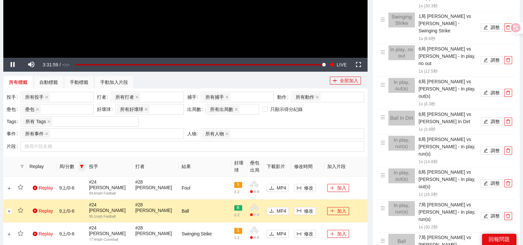
click at [80, 168] on icon "filter" at bounding box center [82, 167] width 4 height 4
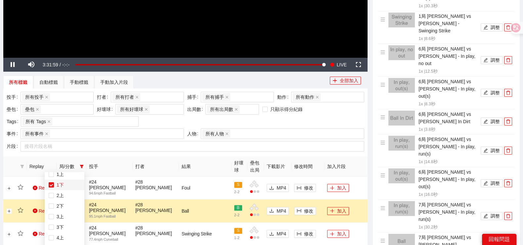
scroll to position [0, 0]
click at [64, 190] on span "1下" at bounding box center [65, 189] width 32 height 7
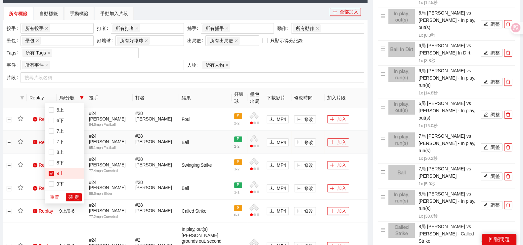
scroll to position [368, 0]
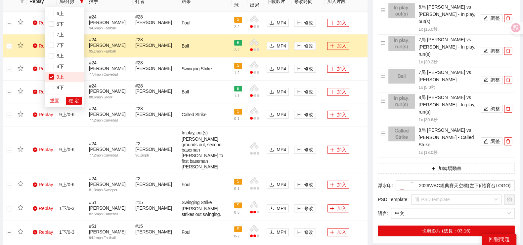
click at [73, 105] on div "重置 確 定" at bounding box center [65, 100] width 40 height 13
click at [74, 102] on span "確 定" at bounding box center [73, 100] width 11 height 7
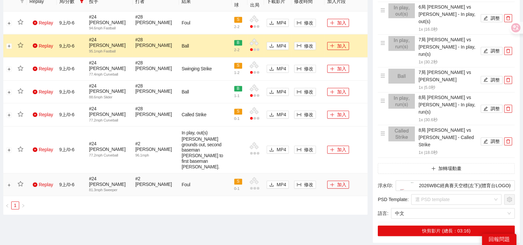
scroll to position [327, 0]
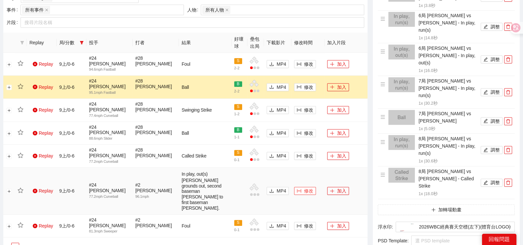
click at [303, 187] on button "修改" at bounding box center [305, 191] width 22 height 8
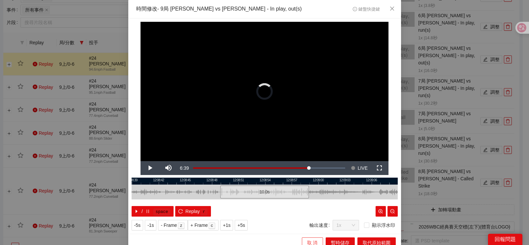
click at [311, 241] on span "取 消" at bounding box center [312, 242] width 11 height 7
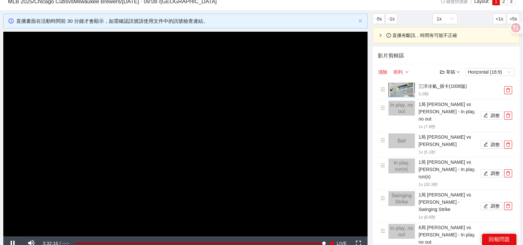
scroll to position [41, 0]
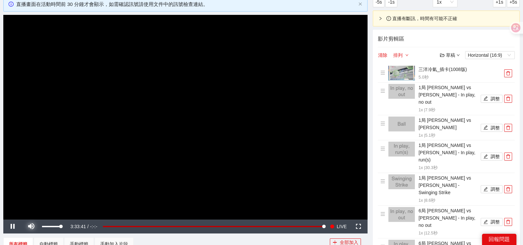
click at [32, 227] on span "Video Player" at bounding box center [31, 227] width 19 height 0
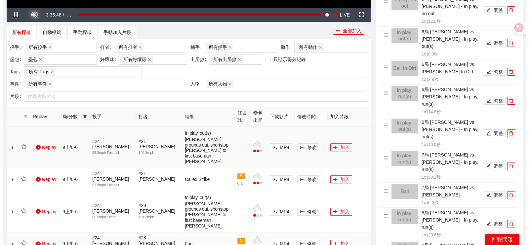
scroll to position [248, 0]
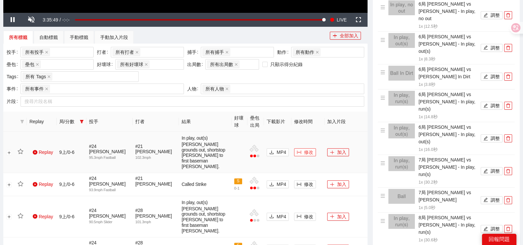
click at [303, 149] on button "修改" at bounding box center [305, 153] width 22 height 8
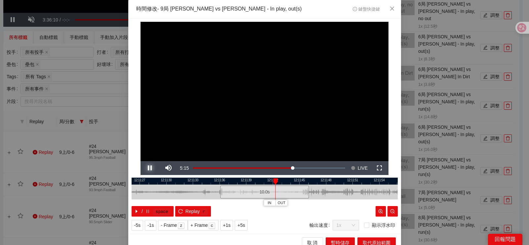
click at [149, 168] on span "Video Player" at bounding box center [150, 168] width 19 height 0
click at [141, 168] on span "Video Player" at bounding box center [150, 168] width 19 height 0
click at [148, 168] on span "Video Player" at bounding box center [150, 168] width 19 height 0
click at [270, 181] on div at bounding box center [265, 181] width 266 height 7
click at [148, 168] on span "Video Player" at bounding box center [150, 168] width 19 height 0
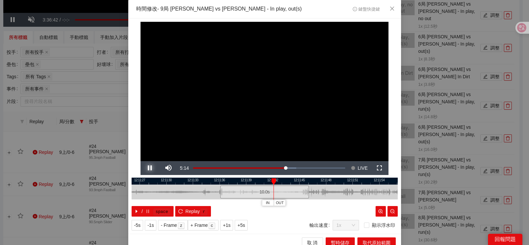
click at [148, 168] on span "Video Player" at bounding box center [150, 168] width 19 height 0
click at [268, 202] on button "IN" at bounding box center [270, 203] width 12 height 6
click at [150, 168] on span "Video Player" at bounding box center [150, 168] width 19 height 0
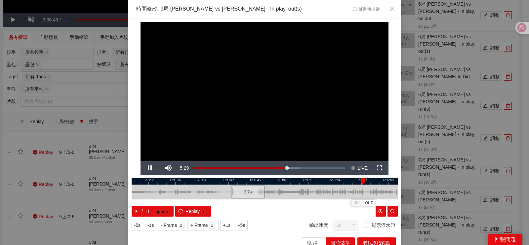
drag, startPoint x: 254, startPoint y: 191, endPoint x: 204, endPoint y: 192, distance: 49.3
click at [204, 192] on div at bounding box center [220, 192] width 266 height 15
click at [365, 204] on span "OUT" at bounding box center [369, 203] width 8 height 6
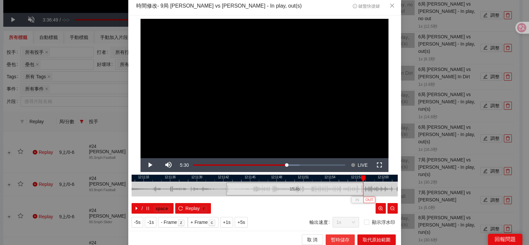
scroll to position [6, 0]
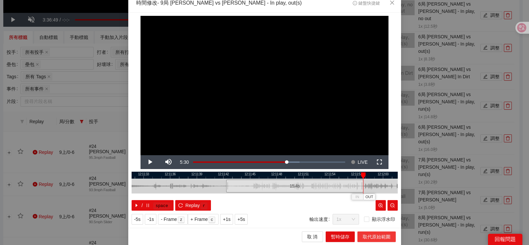
click at [363, 237] on span "取代原始範圍" at bounding box center [377, 237] width 28 height 7
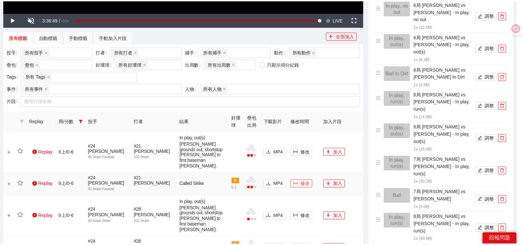
scroll to position [0, 0]
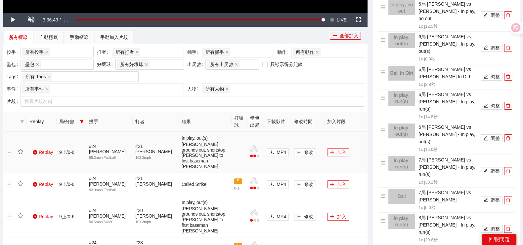
click at [338, 149] on button "加入" at bounding box center [338, 153] width 22 height 8
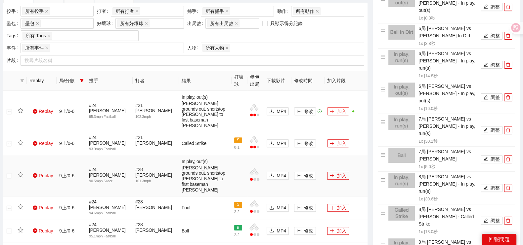
scroll to position [413, 0]
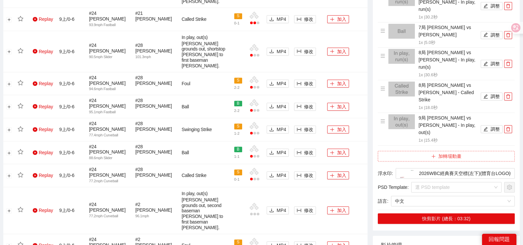
click at [435, 154] on icon "plus" at bounding box center [433, 156] width 5 height 5
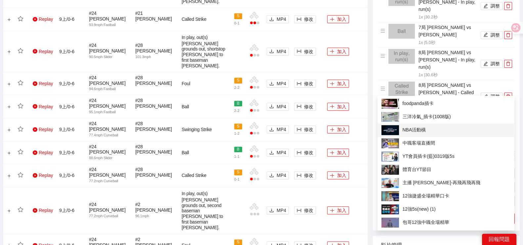
click at [422, 130] on span "NBA活動橫" at bounding box center [445, 130] width 129 height 10
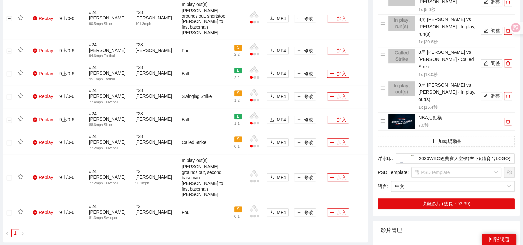
scroll to position [455, 0]
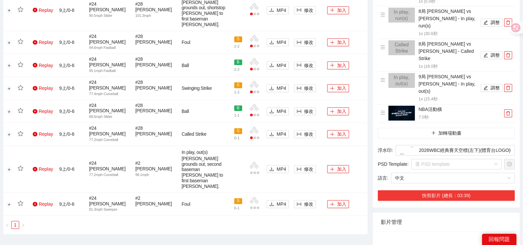
click at [438, 191] on button "快剪影片 (總長：03:39)" at bounding box center [446, 196] width 137 height 11
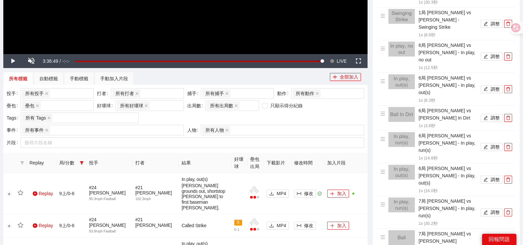
scroll to position [481, 0]
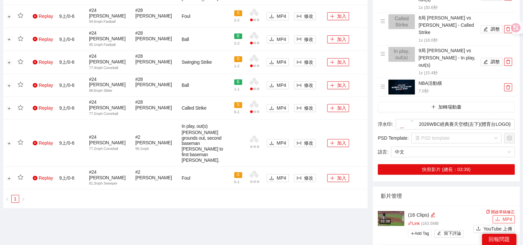
click at [501, 216] on button "MP4" at bounding box center [503, 220] width 22 height 8
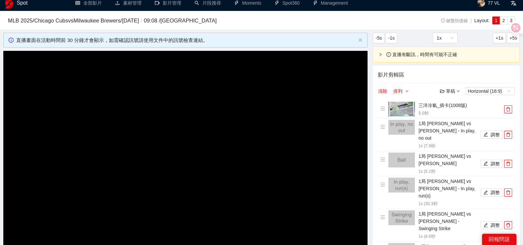
scroll to position [0, 0]
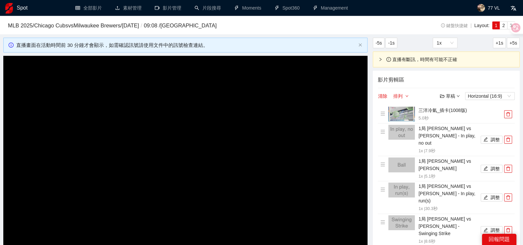
click at [456, 98] on div "草稿" at bounding box center [450, 96] width 20 height 7
click at [453, 131] on link "儲存新檔" at bounding box center [456, 131] width 24 height 5
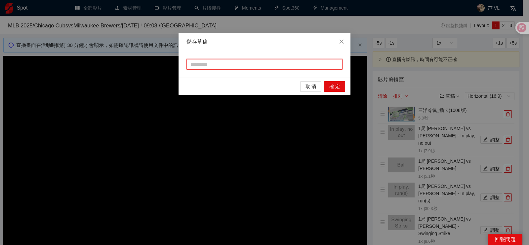
click at [243, 65] on input "text" at bounding box center [265, 64] width 156 height 11
type input "**"
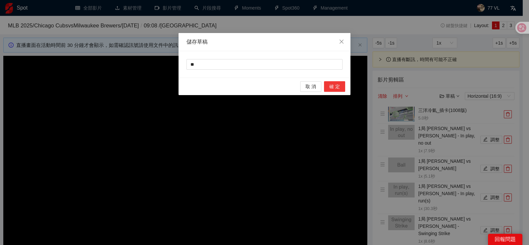
click at [341, 87] on button "確 定" at bounding box center [334, 86] width 21 height 11
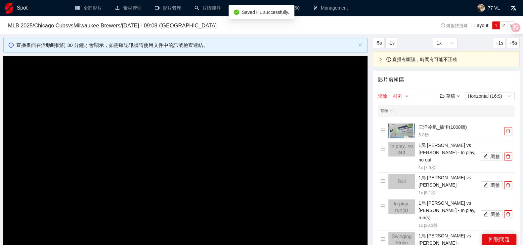
click at [456, 96] on icon "down" at bounding box center [457, 96] width 3 height 3
click at [453, 131] on link "儲存新檔" at bounding box center [456, 131] width 24 height 5
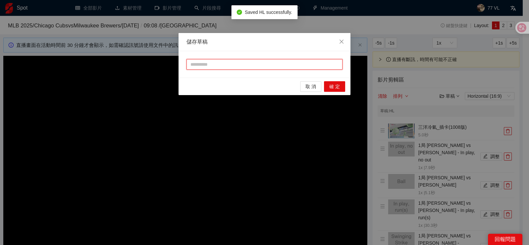
click at [232, 65] on input "text" at bounding box center [265, 64] width 156 height 11
type input "*"
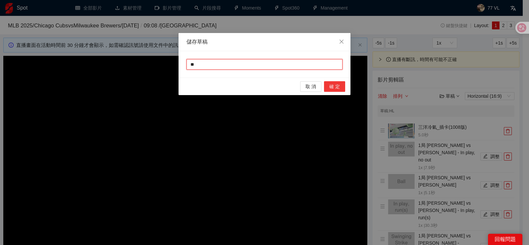
type input "**"
click at [339, 87] on span "確 定" at bounding box center [334, 86] width 11 height 7
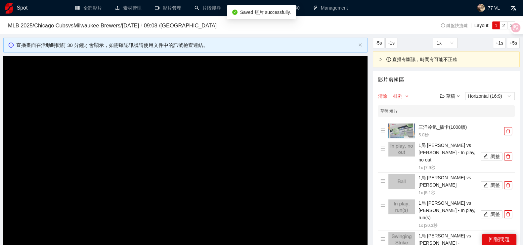
click at [380, 97] on button "清除" at bounding box center [383, 96] width 10 height 8
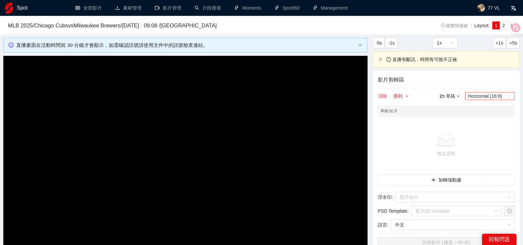
click at [477, 98] on span "Horizontal (16:9)" at bounding box center [490, 96] width 44 height 7
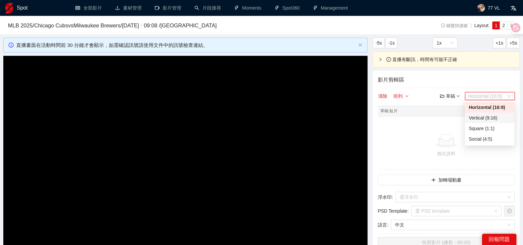
click at [486, 120] on div "Vertical (9:16)" at bounding box center [490, 117] width 42 height 7
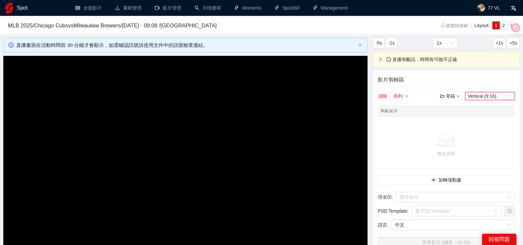
click at [456, 84] on div "影片剪輯區 清除 排列 草稿 Vertical (9:16) Vertical (9:16) 草稿 : 短片 無此資料 加轉場動畫 浮水印 : 選浮水印 PS…" at bounding box center [446, 163] width 147 height 184
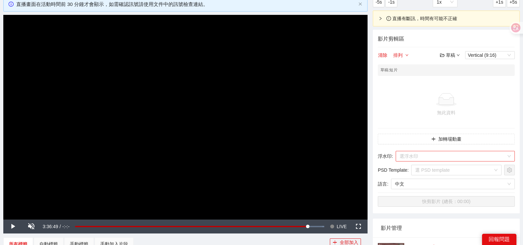
scroll to position [82, 0]
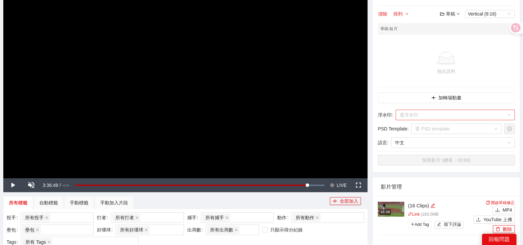
click at [438, 115] on input "search" at bounding box center [453, 115] width 107 height 10
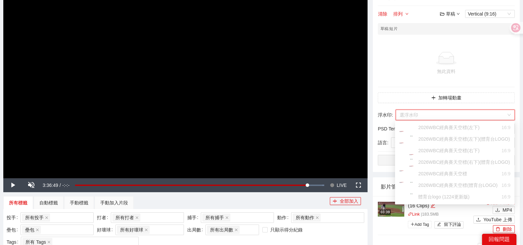
click at [433, 90] on div "影片剪輯區 清除 排列 草稿 Vertical (9:16) 草稿 : 短片 無此資料 加轉場動畫 浮水印 : 選浮水印 PSD Template : 選 P…" at bounding box center [446, 80] width 147 height 184
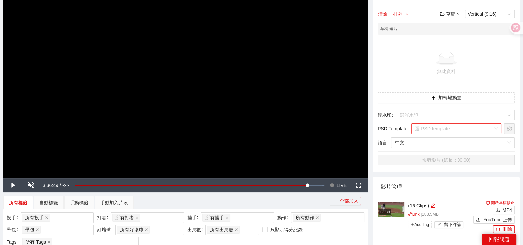
click at [439, 128] on input "search" at bounding box center [454, 129] width 78 height 10
click at [437, 142] on div "MLB限時動態" at bounding box center [427, 141] width 28 height 7
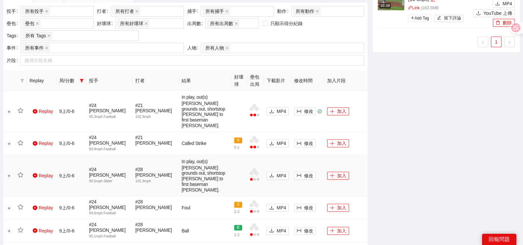
scroll to position [207, 0]
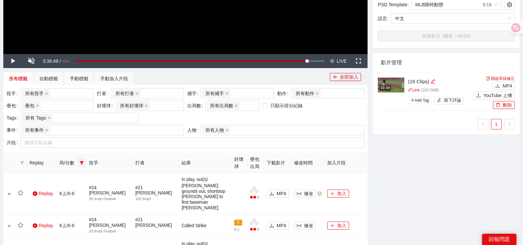
click at [81, 161] on icon "filter" at bounding box center [82, 162] width 4 height 3
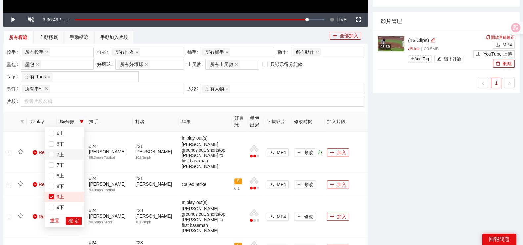
scroll to position [0, 0]
click at [57, 138] on li "1上" at bounding box center [65, 133] width 40 height 11
click at [73, 221] on span "確 定" at bounding box center [73, 220] width 11 height 7
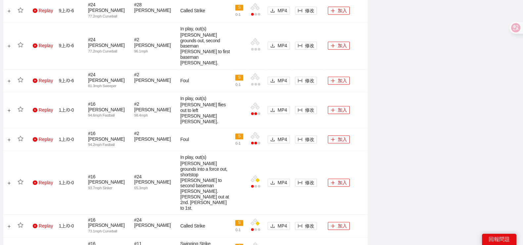
scroll to position [710, 0]
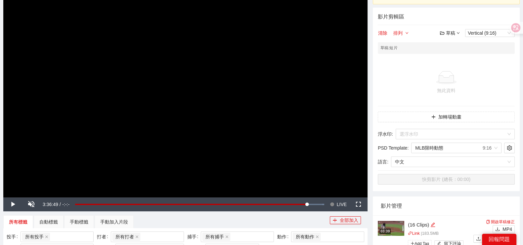
scroll to position [187, 0]
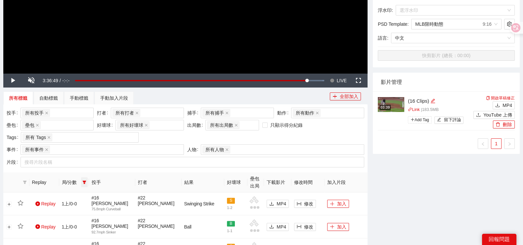
click at [82, 181] on span at bounding box center [84, 183] width 7 height 10
click at [63, 205] on span "1下" at bounding box center [62, 205] width 10 height 5
click at [59, 194] on span "1上" at bounding box center [62, 194] width 10 height 5
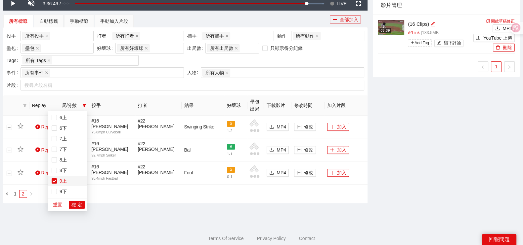
scroll to position [270, 0]
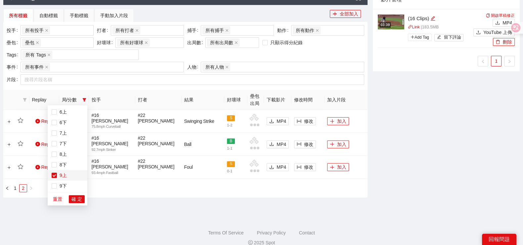
click at [64, 178] on span "9上" at bounding box center [62, 175] width 10 height 5
click at [74, 202] on span "確 定" at bounding box center [76, 199] width 11 height 7
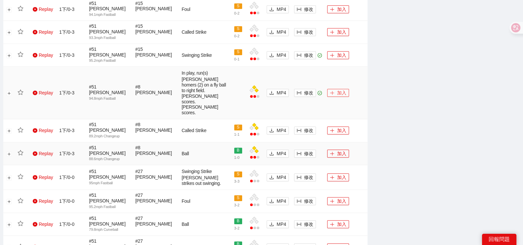
scroll to position [394, 0]
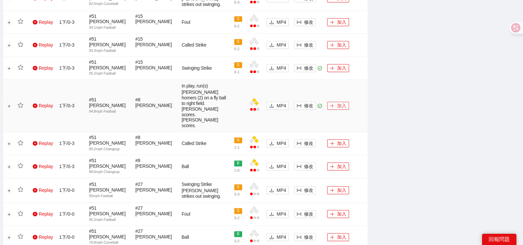
click at [346, 102] on button "加入" at bounding box center [338, 106] width 22 height 8
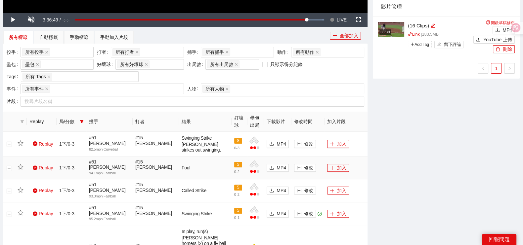
scroll to position [330, 0]
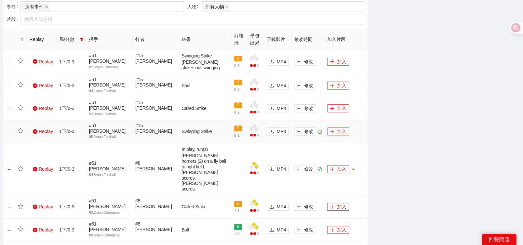
click at [342, 128] on button "加入" at bounding box center [338, 132] width 22 height 8
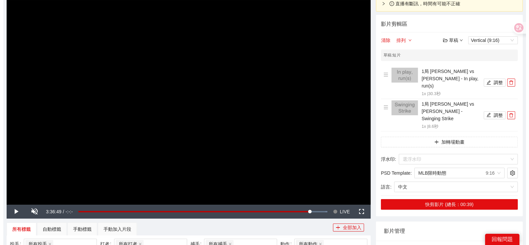
scroll to position [0, 0]
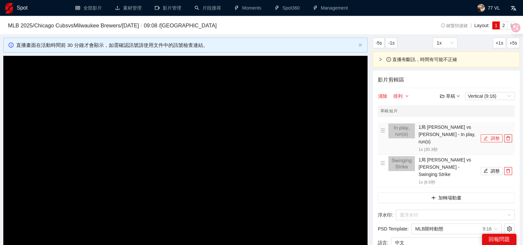
click at [488, 135] on button "調整" at bounding box center [492, 139] width 22 height 8
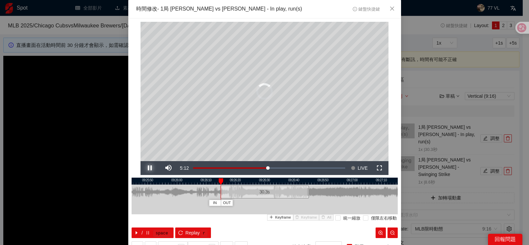
click at [148, 168] on span "Video Player" at bounding box center [150, 168] width 19 height 0
click at [141, 161] on button "Pause" at bounding box center [150, 168] width 19 height 14
click at [141, 161] on button "Play" at bounding box center [150, 168] width 19 height 14
click at [141, 161] on button "Pause" at bounding box center [150, 168] width 19 height 14
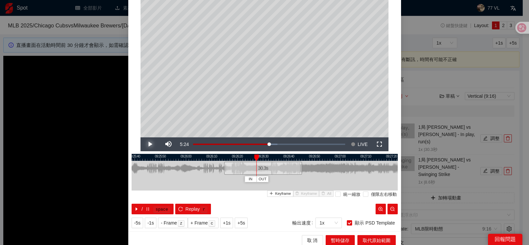
scroll to position [27, 0]
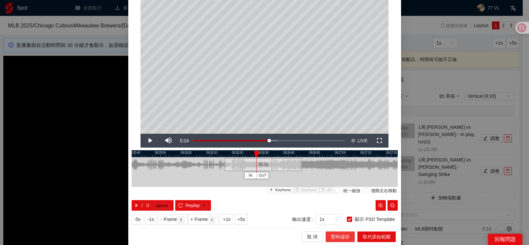
click at [331, 234] on span "暫時儲存" at bounding box center [340, 237] width 19 height 7
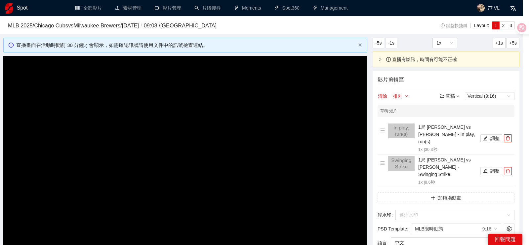
scroll to position [0, 0]
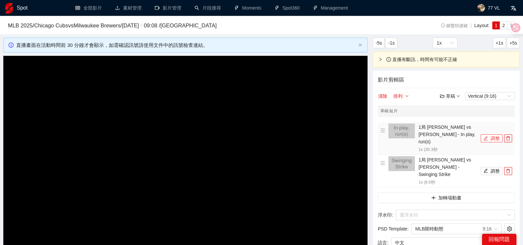
click at [487, 136] on icon "edit" at bounding box center [485, 138] width 5 height 5
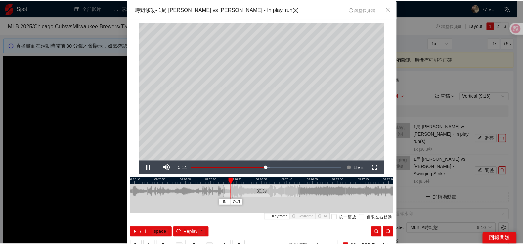
scroll to position [27, 0]
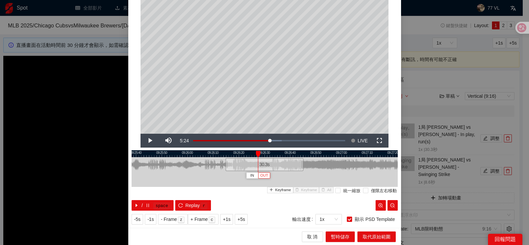
click at [265, 177] on span "OUT" at bounding box center [264, 176] width 8 height 6
click at [335, 236] on span "暫時儲存" at bounding box center [340, 237] width 19 height 7
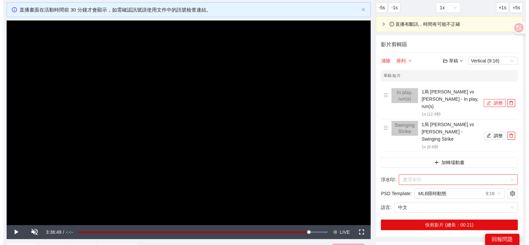
scroll to position [82, 0]
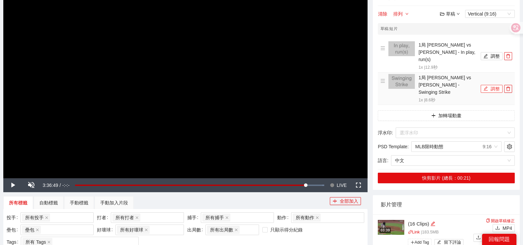
click at [484, 85] on button "調整" at bounding box center [492, 89] width 22 height 8
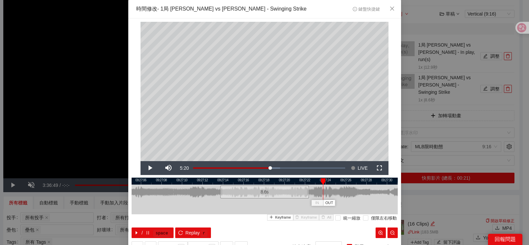
click at [260, 232] on div "/ space Replay r" at bounding box center [265, 233] width 266 height 11
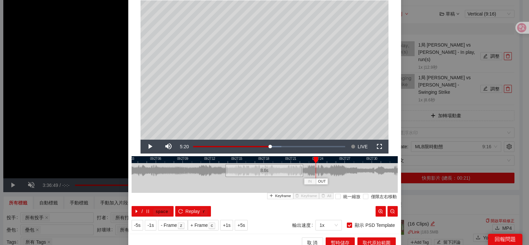
scroll to position [27, 0]
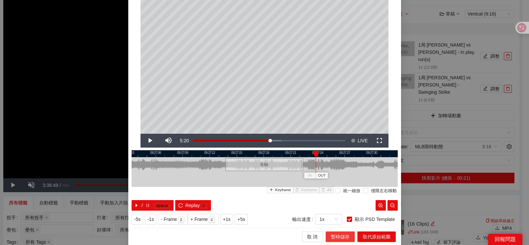
click at [336, 240] on button "暫時儲存" at bounding box center [340, 237] width 29 height 11
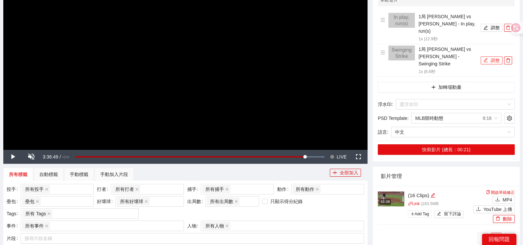
scroll to position [124, 0]
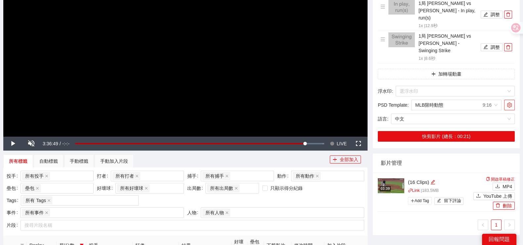
click at [511, 100] on button "button" at bounding box center [509, 105] width 11 height 11
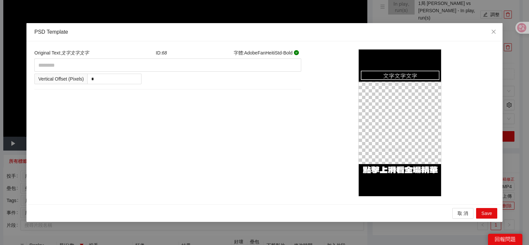
click at [392, 76] on img at bounding box center [400, 122] width 83 height 147
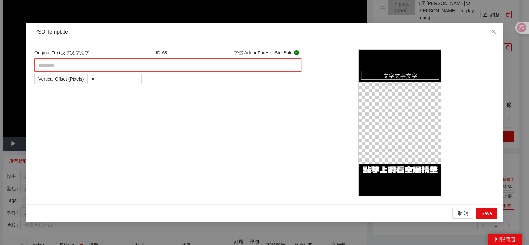
drag, startPoint x: 94, startPoint y: 65, endPoint x: 6, endPoint y: 65, distance: 88.6
click at [6, 65] on div "PSD Template Original Text: 文字文字文字 ID: 68 字體 : AdobeFanHeitiStd-Bold Vertical O…" at bounding box center [264, 122] width 529 height 245
type textarea "*"
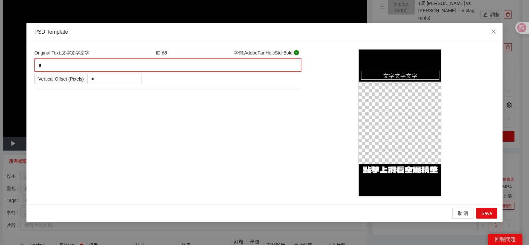
type textarea "*"
type textarea "**"
type textarea "***"
type textarea "**"
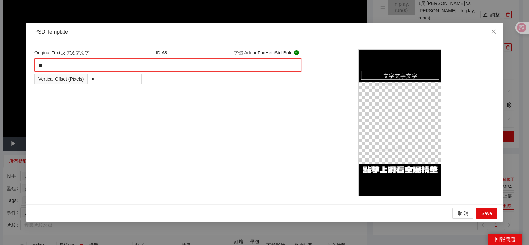
type textarea "*"
type textarea "********"
type textarea "*"
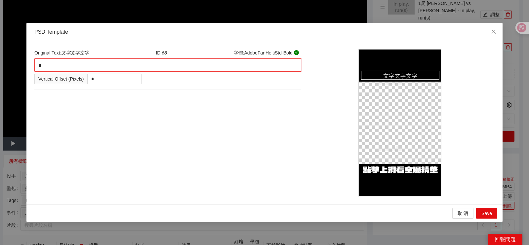
type textarea "**"
type textarea "*"
type textarea "**"
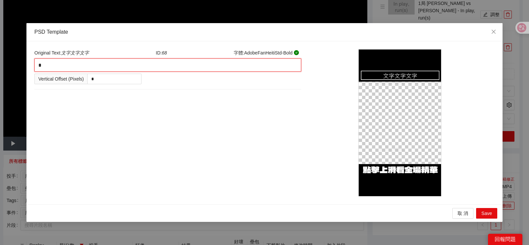
type textarea "**"
type textarea "***"
type textarea "**"
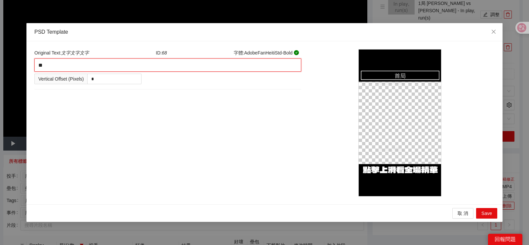
type textarea "***"
type textarea "****"
type textarea "***"
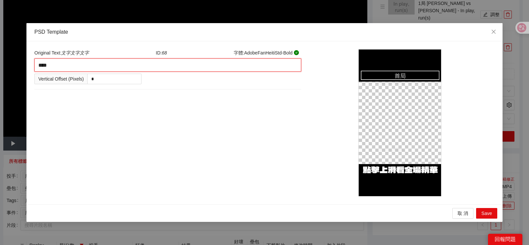
type textarea "***"
type textarea "****"
type textarea "*****"
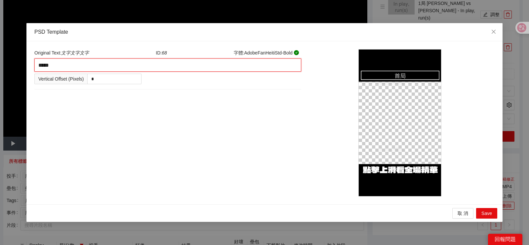
type textarea "****"
type textarea "*****"
type textarea "******"
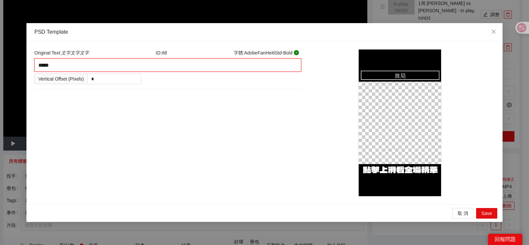
type textarea "******"
type textarea "*****"
type textarea "******"
type textarea "*******"
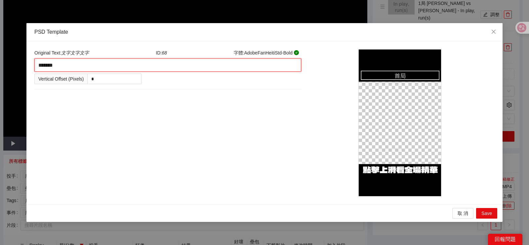
type textarea "******"
type textarea "*******"
type textarea "********"
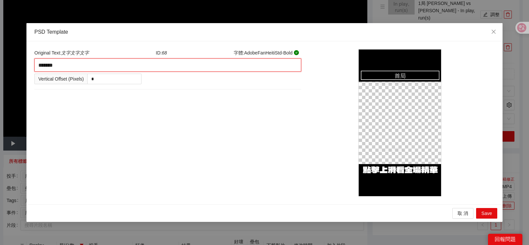
type textarea "********"
type textarea "*********"
type textarea "*******"
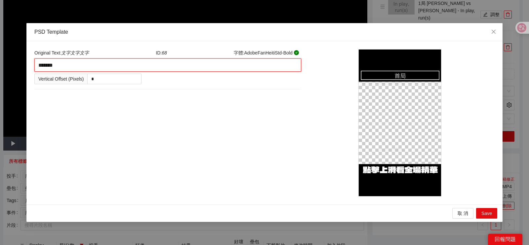
type textarea "********"
type textarea "*********"
type textarea "********"
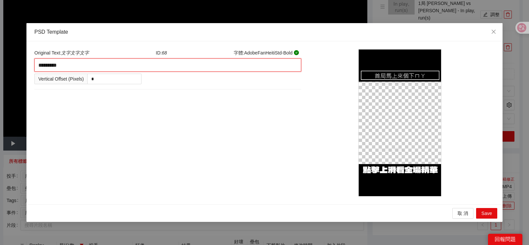
type textarea "********"
type textarea "*********"
type textarea "**********"
type textarea "*********"
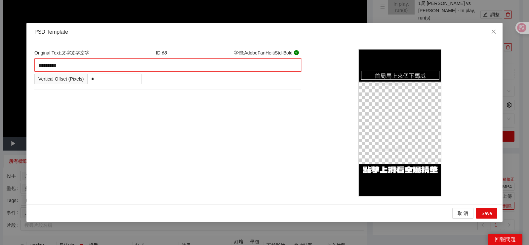
click at [59, 65] on textarea "*********" at bounding box center [167, 65] width 267 height 13
type textarea "********"
type textarea "*******"
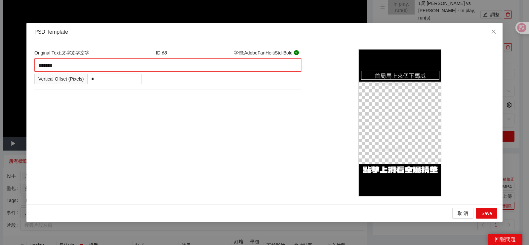
type textarea "********"
type textarea "*********"
type textarea "********"
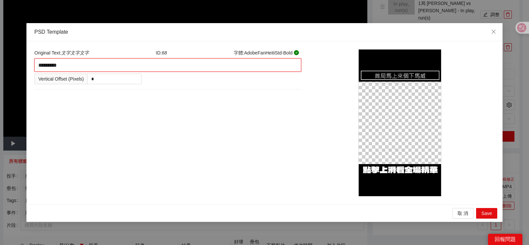
type textarea "********"
type textarea "*********"
type textarea "**********"
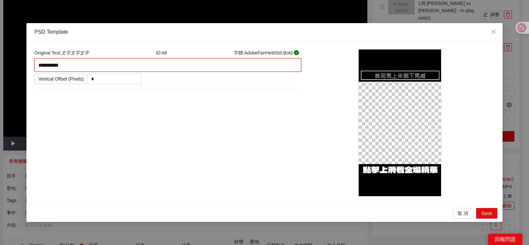
type textarea "**********"
type textarea "*********"
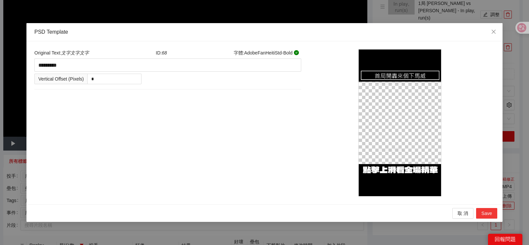
click at [493, 214] on button "Save" at bounding box center [486, 213] width 21 height 11
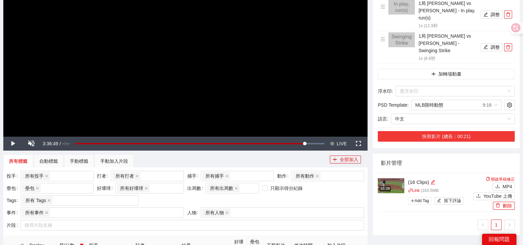
click at [482, 131] on button "快剪影片 (總長：00:21)" at bounding box center [446, 136] width 137 height 11
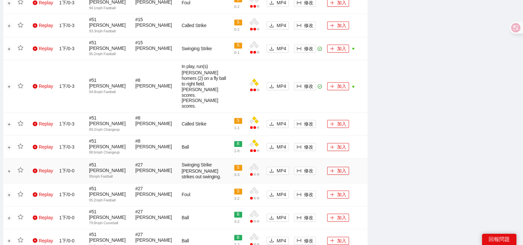
scroll to position [372, 0]
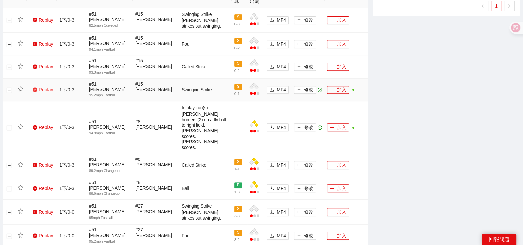
click at [37, 87] on link "Replay" at bounding box center [43, 89] width 20 height 5
click at [41, 87] on link "Replay" at bounding box center [43, 89] width 20 height 5
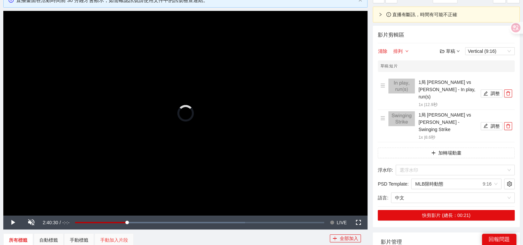
scroll to position [41, 0]
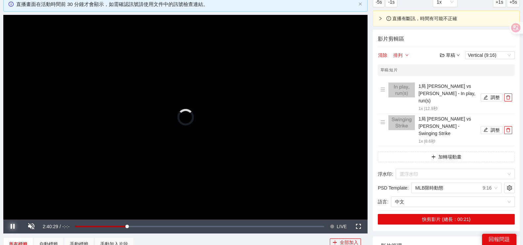
click at [8, 227] on span "Video Player" at bounding box center [12, 227] width 19 height 0
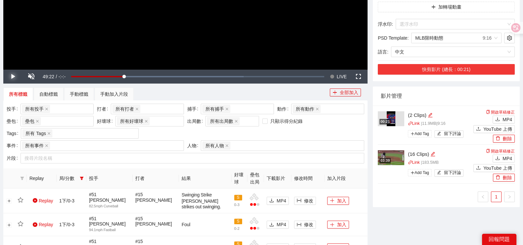
scroll to position [207, 0]
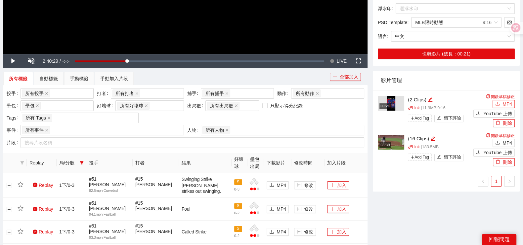
click at [497, 102] on icon "download" at bounding box center [497, 104] width 5 height 5
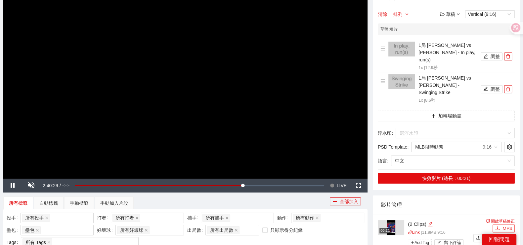
scroll to position [82, 0]
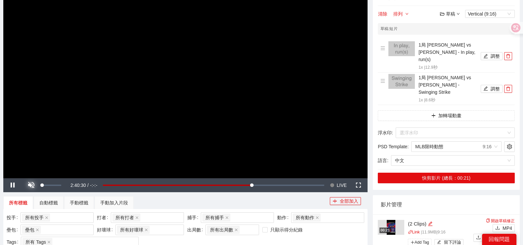
click at [30, 186] on span "Video Player" at bounding box center [31, 186] width 19 height 0
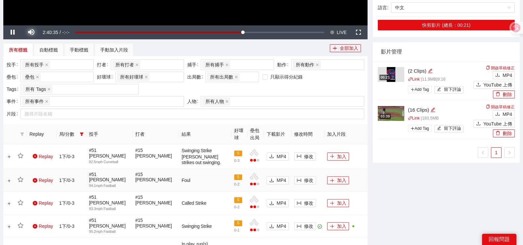
scroll to position [248, 0]
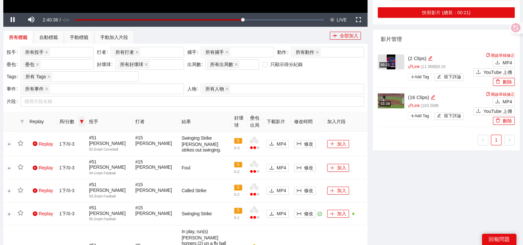
click at [82, 124] on span at bounding box center [81, 122] width 7 height 10
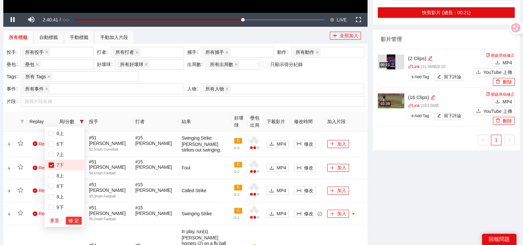
click at [73, 220] on span "確 定" at bounding box center [73, 220] width 11 height 7
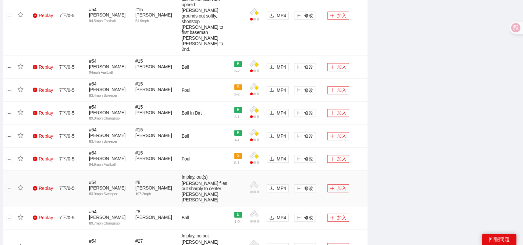
scroll to position [661, 0]
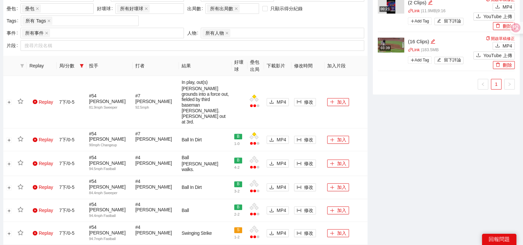
scroll to position [165, 0]
